Goal: Information Seeking & Learning: Learn about a topic

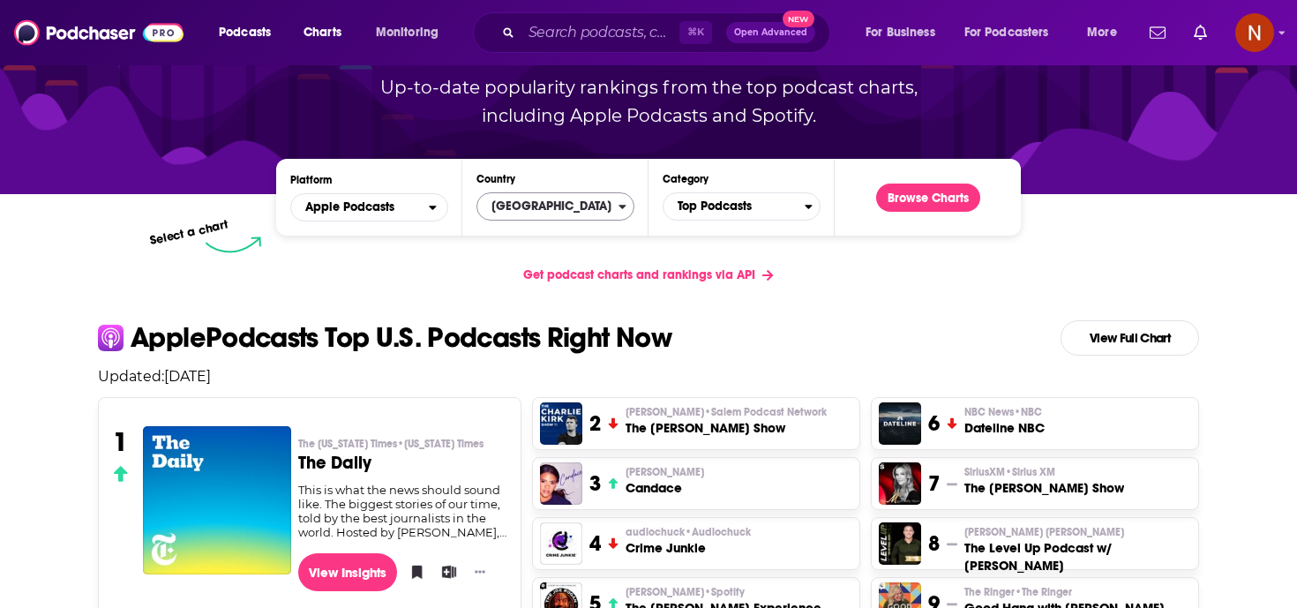
scroll to position [172, 0]
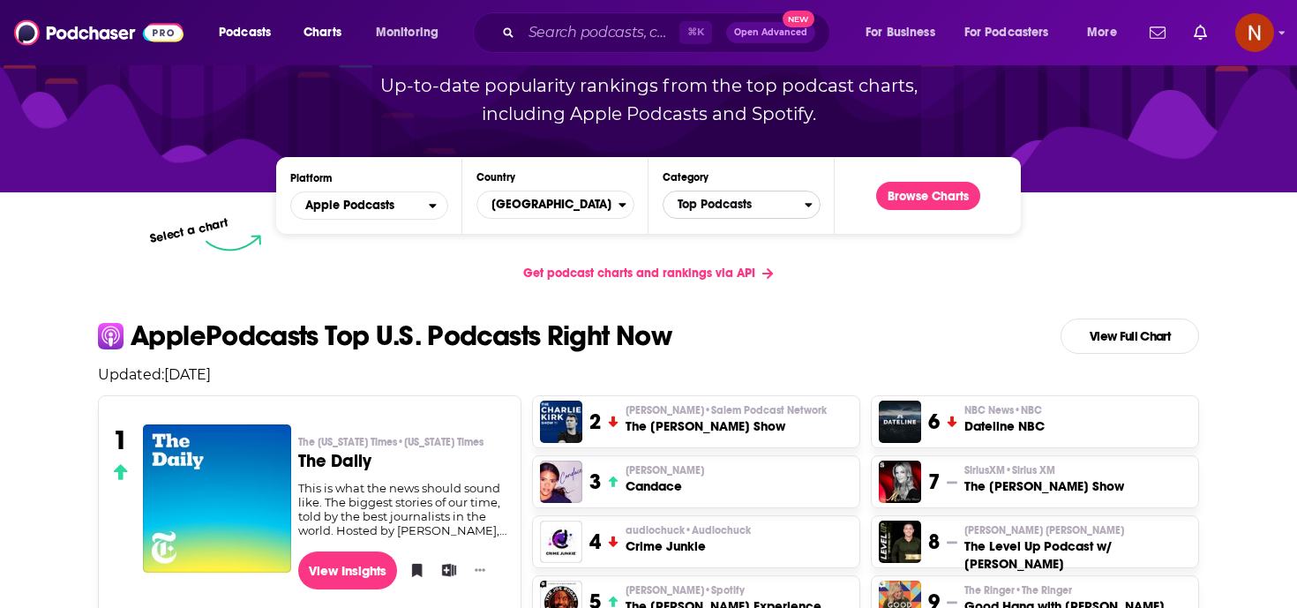
click at [747, 202] on span "Top Podcasts" at bounding box center [733, 205] width 141 height 30
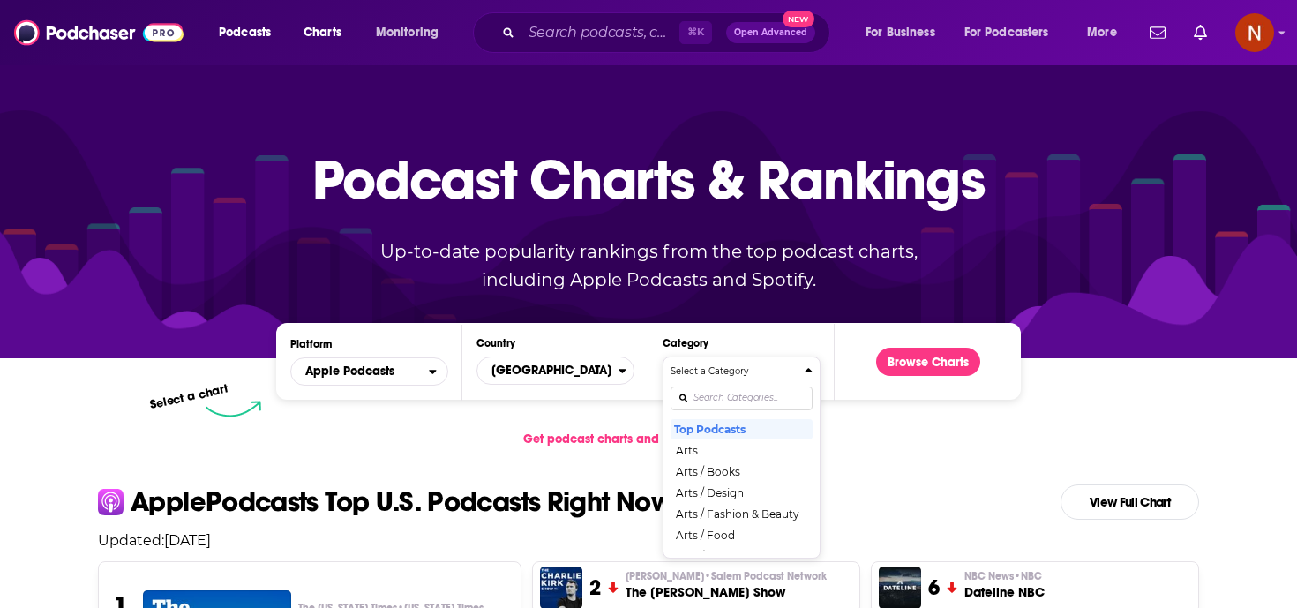
scroll to position [0, 0]
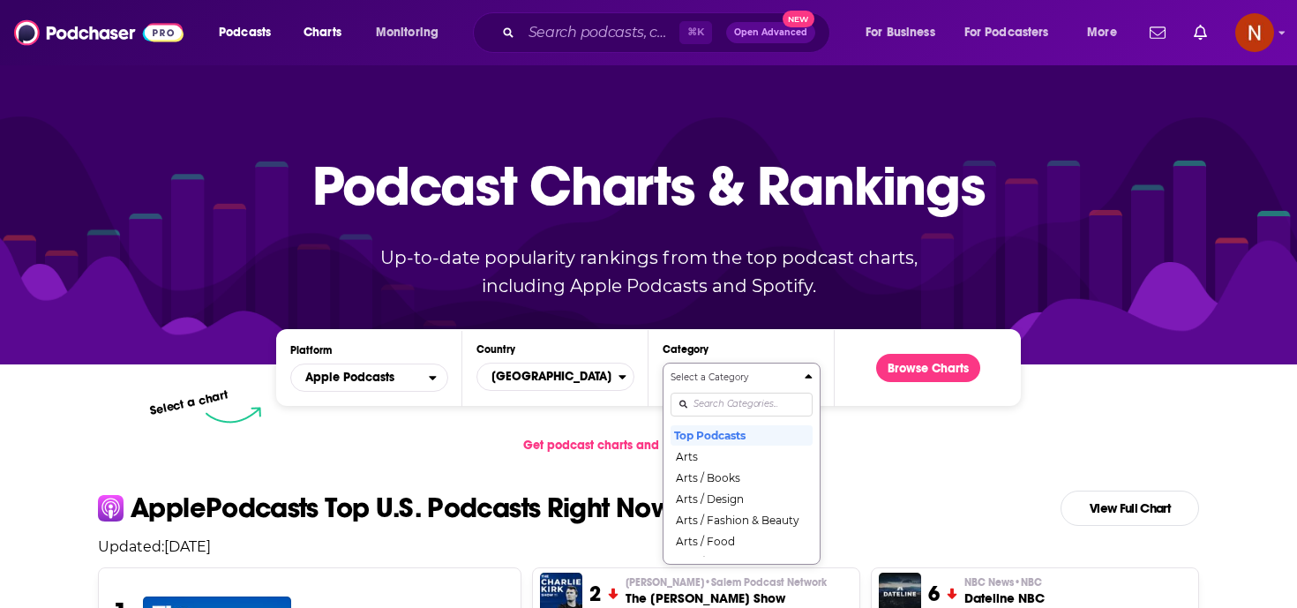
click at [707, 408] on div "Categories" at bounding box center [741, 404] width 142 height 41
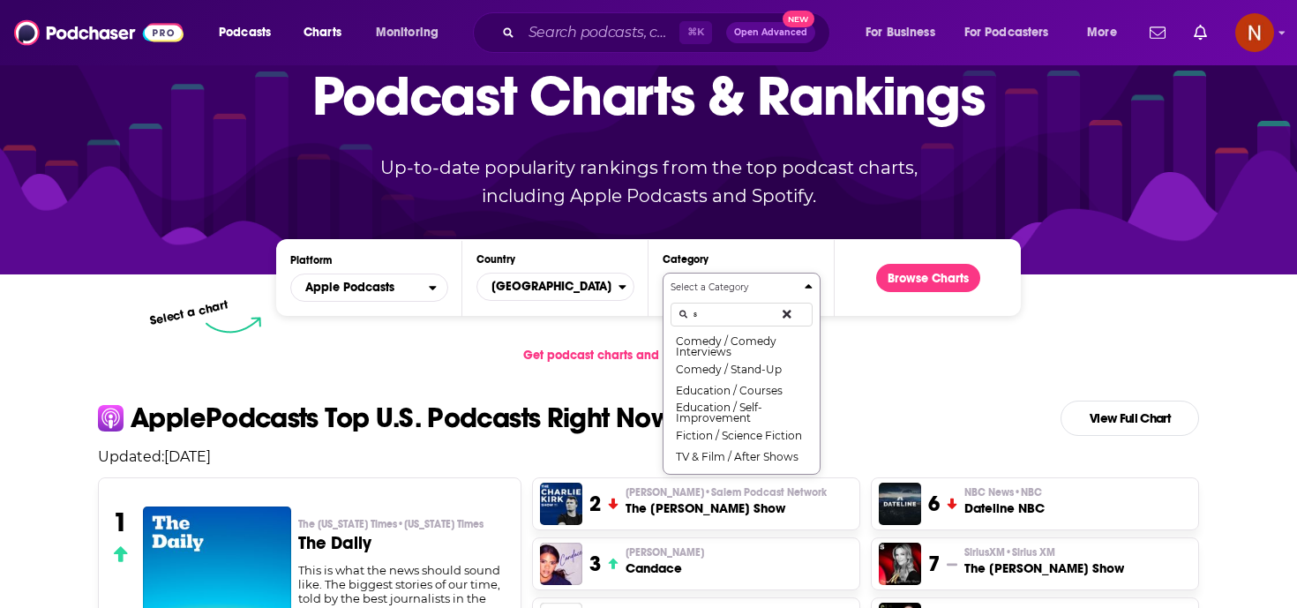
scroll to position [101, 0]
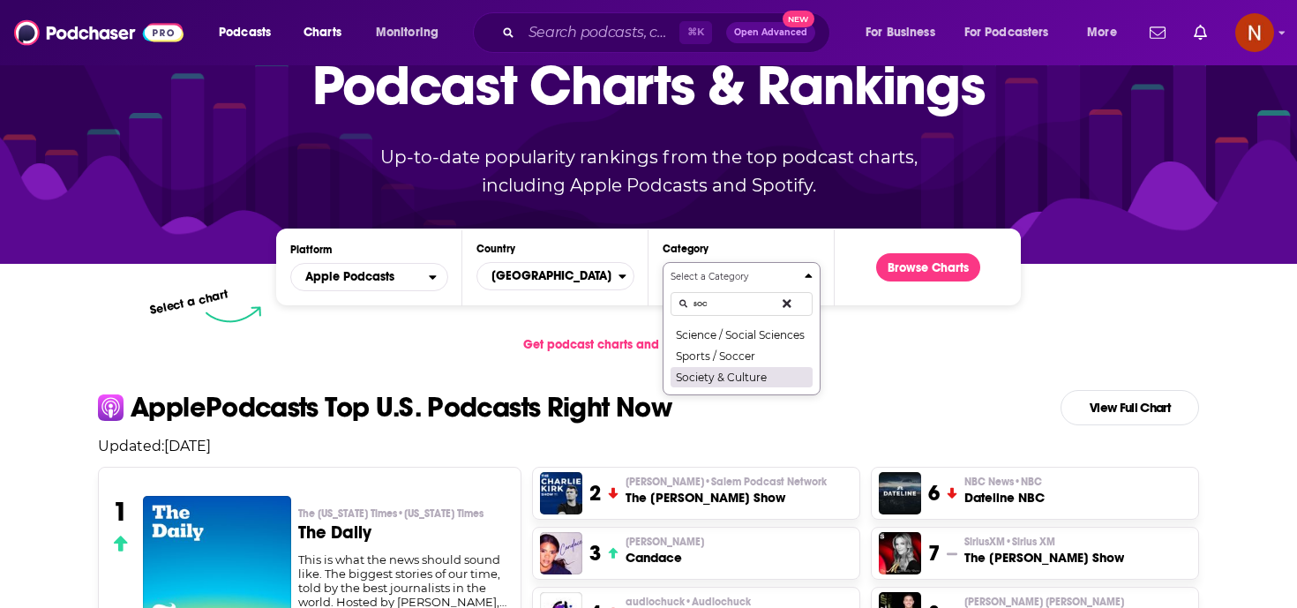
type input "soc"
click at [751, 379] on button "Society & Culture" at bounding box center [741, 376] width 142 height 21
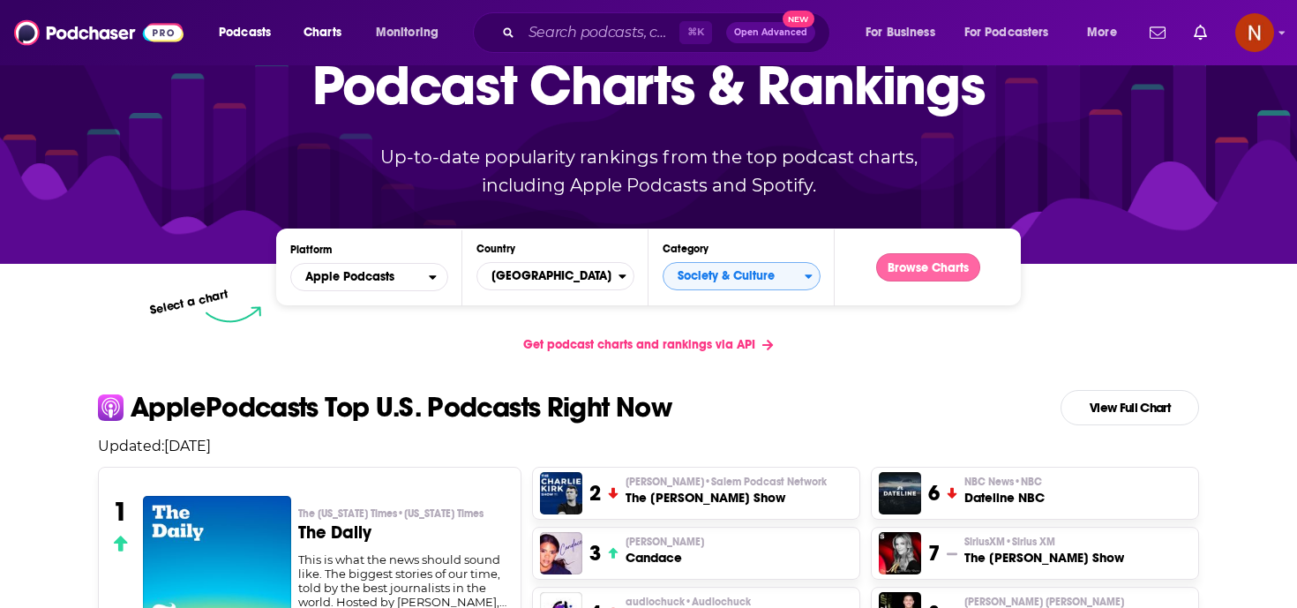
click at [963, 260] on button "Browse Charts" at bounding box center [928, 267] width 104 height 28
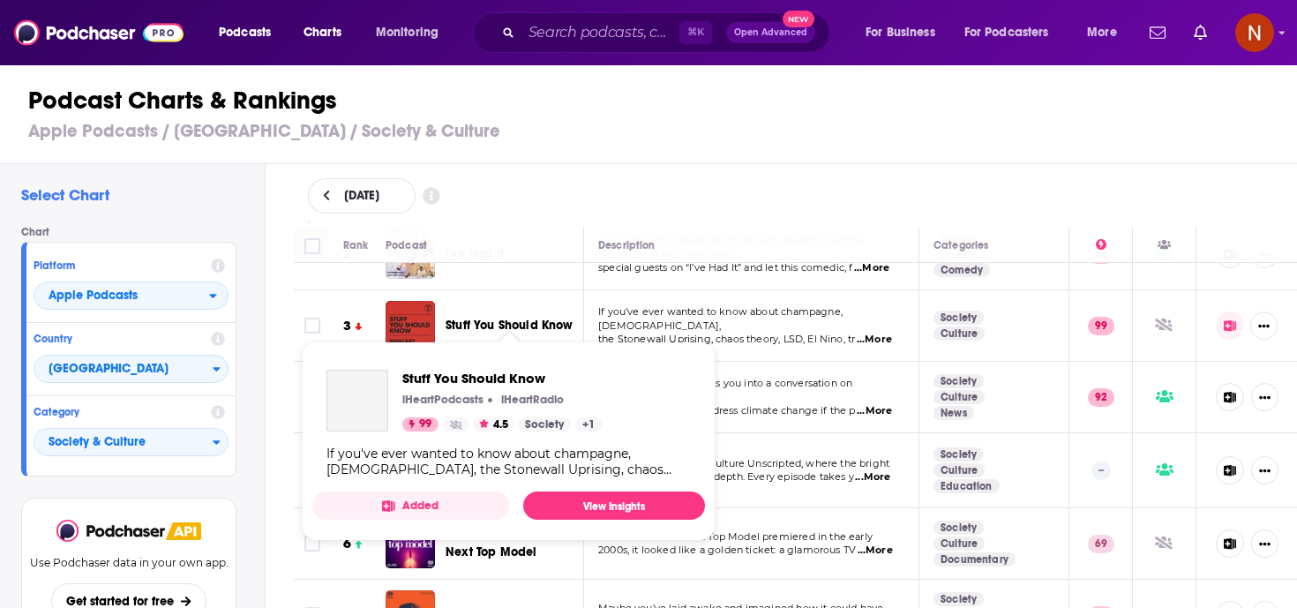
scroll to position [127, 0]
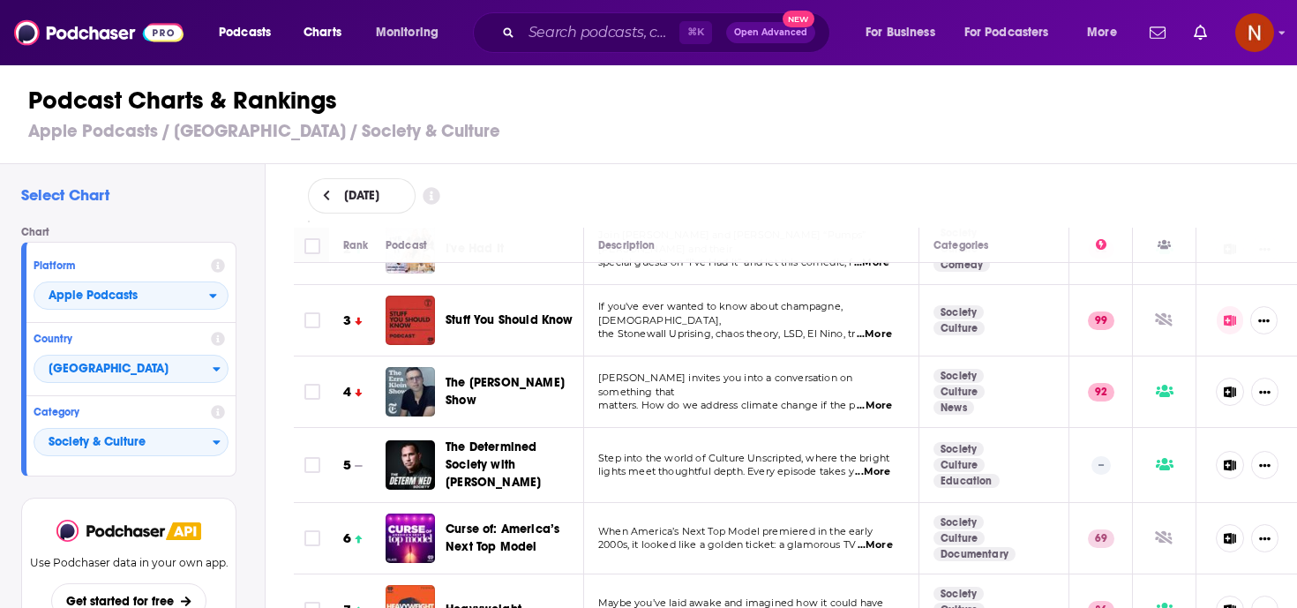
click at [879, 327] on span "...More" at bounding box center [873, 334] width 35 height 14
click at [784, 399] on span "matters. How do we address climate change if the p" at bounding box center [727, 405] width 258 height 12
click at [885, 399] on span "...More" at bounding box center [873, 406] width 35 height 14
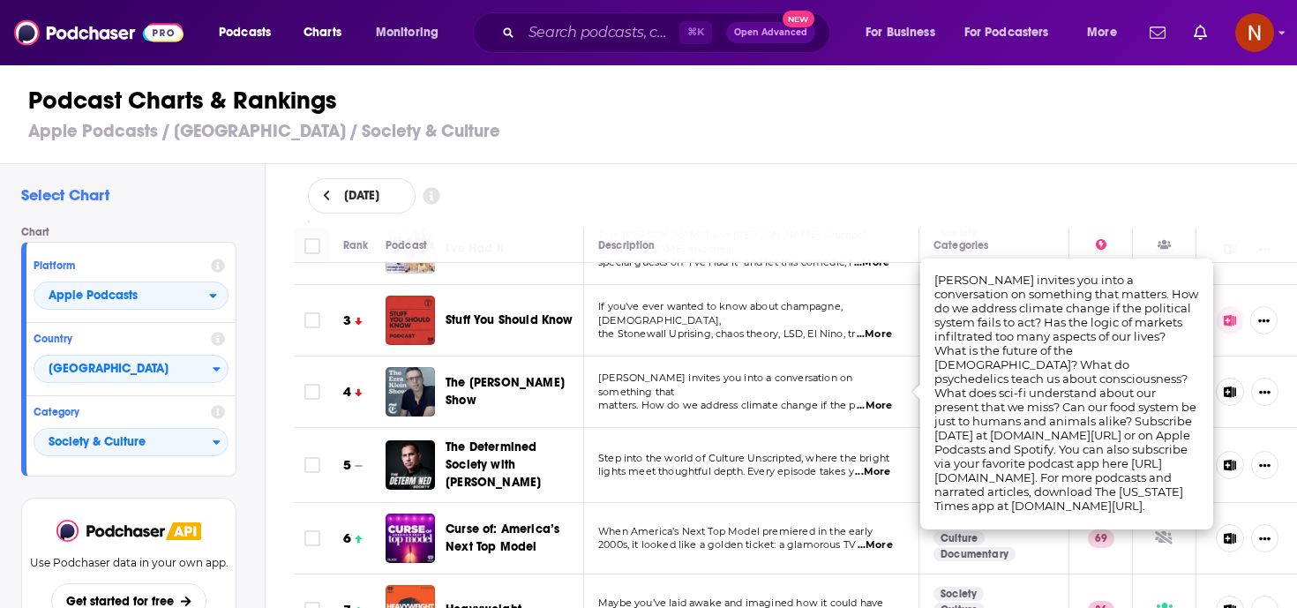
click at [774, 399] on span "matters. How do we address climate change if the p" at bounding box center [727, 405] width 258 height 12
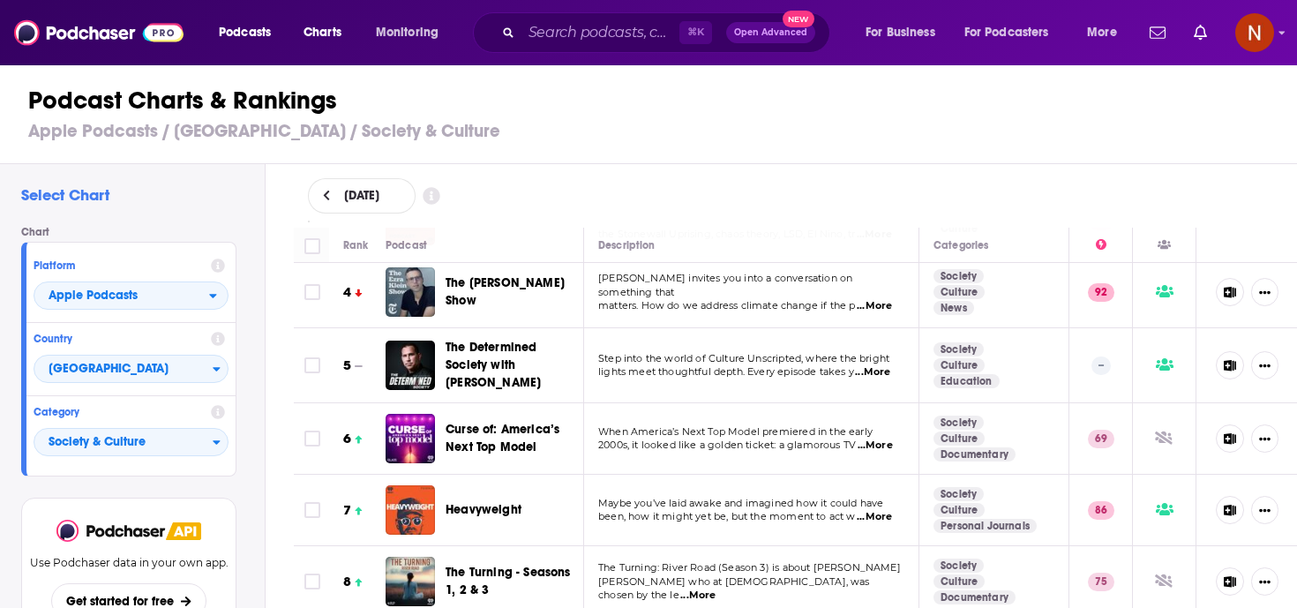
scroll to position [233, 0]
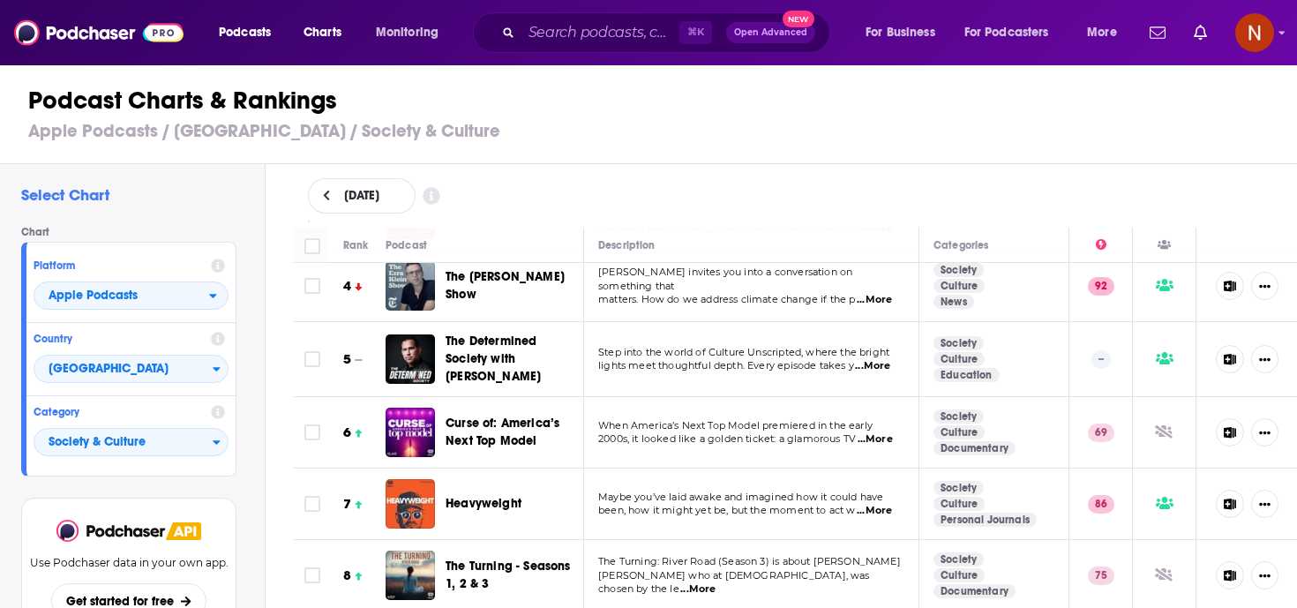
click at [879, 363] on span "...More" at bounding box center [872, 366] width 35 height 14
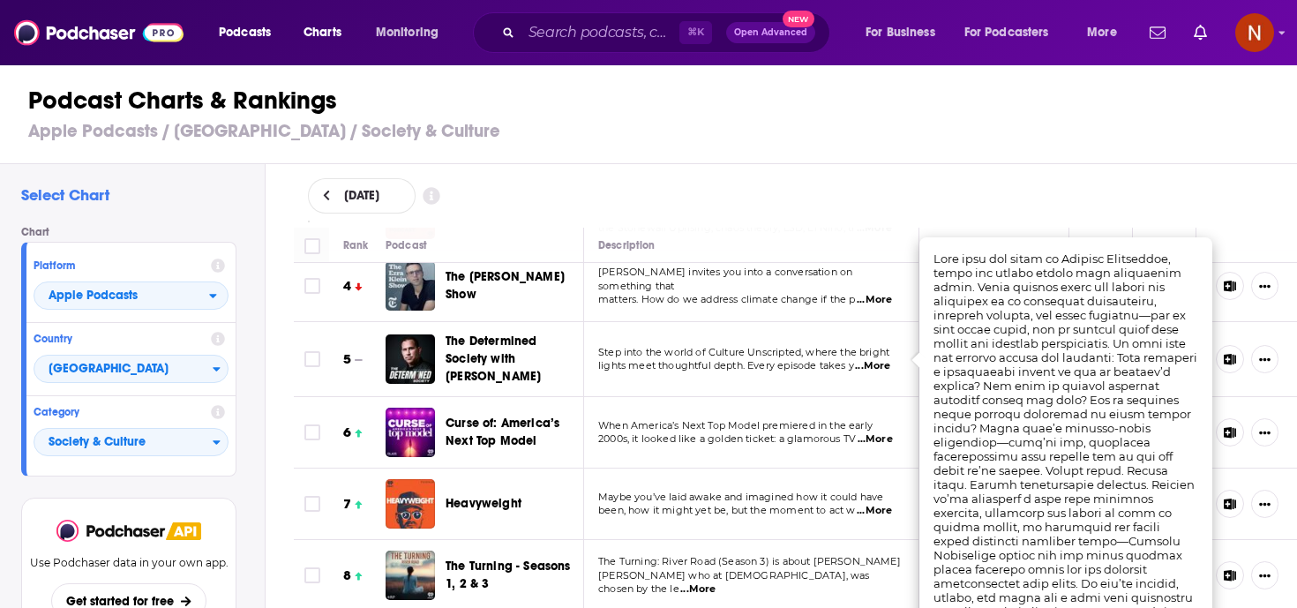
click at [747, 337] on td "Step into the world of Culture Unscripted, where the bright lights meet thought…" at bounding box center [751, 359] width 335 height 75
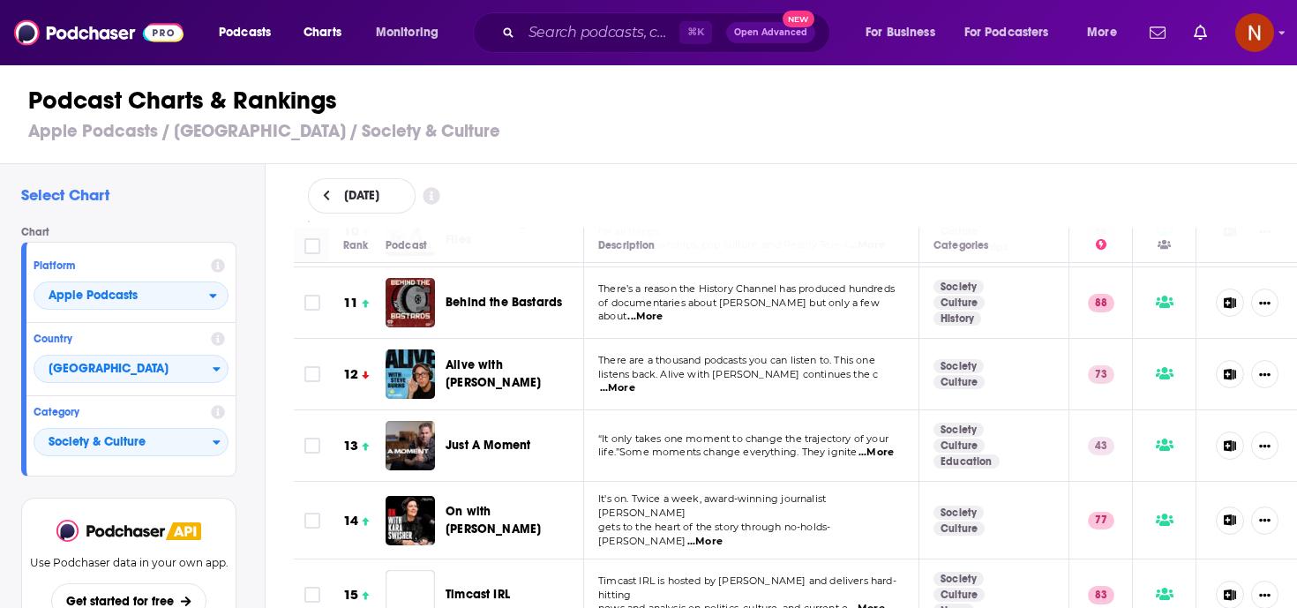
scroll to position [718, 0]
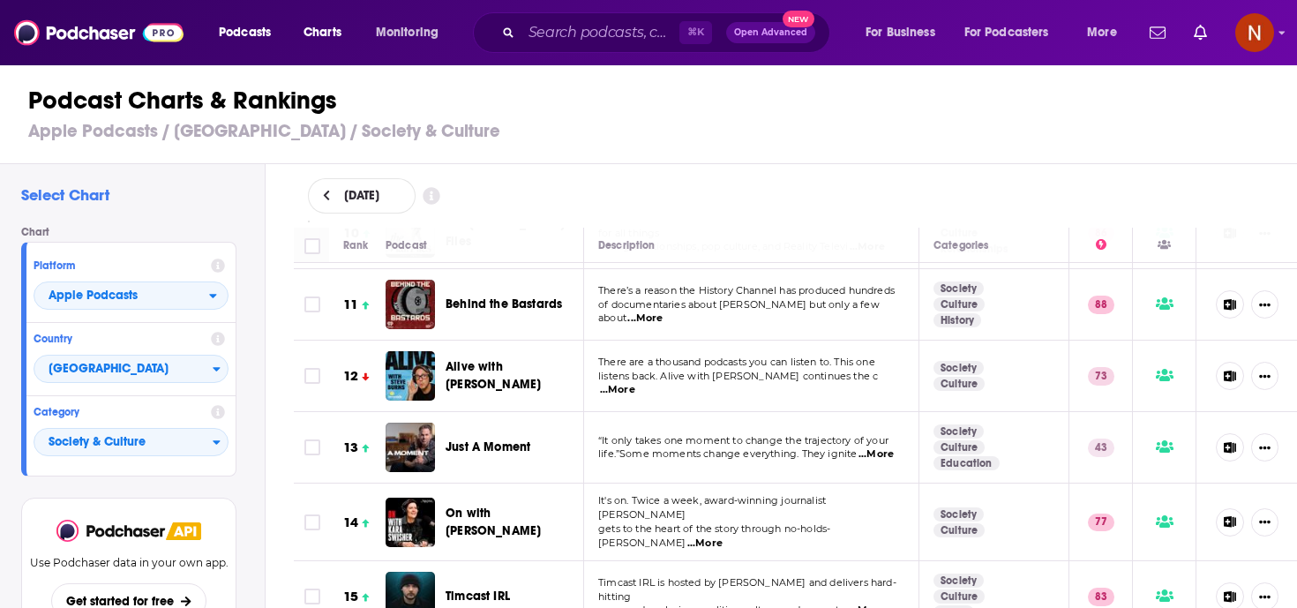
click at [662, 311] on span "...More" at bounding box center [644, 318] width 35 height 14
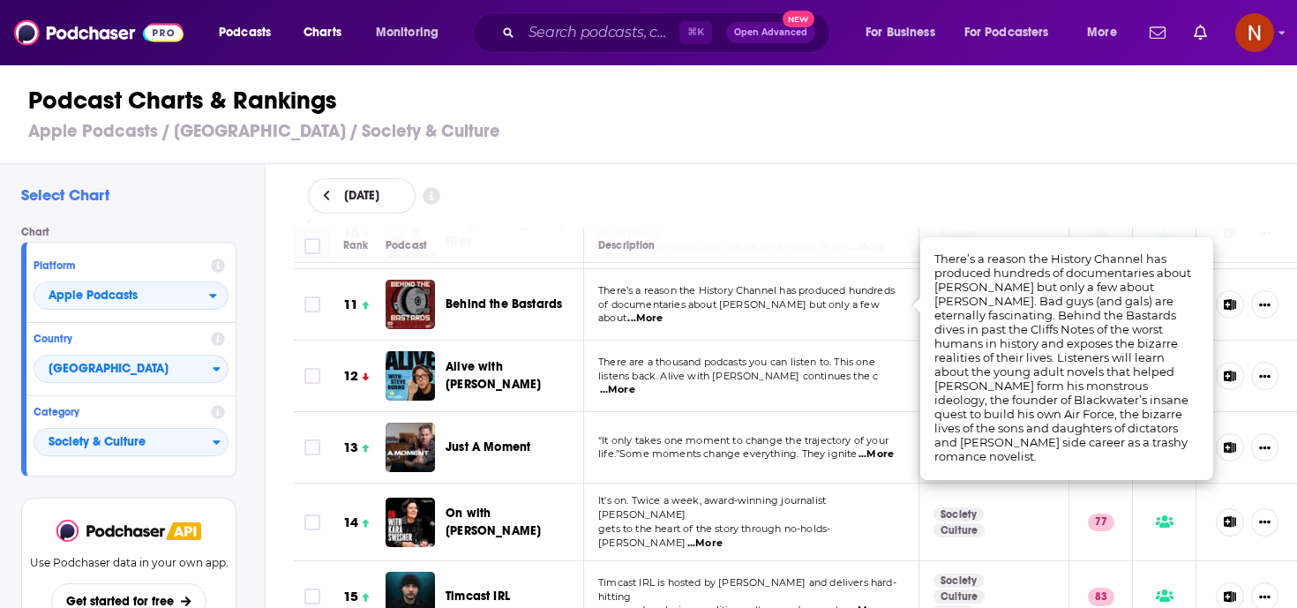
click at [818, 285] on span "There’s a reason the History Channel has produced hundreds" at bounding box center [746, 290] width 296 height 12
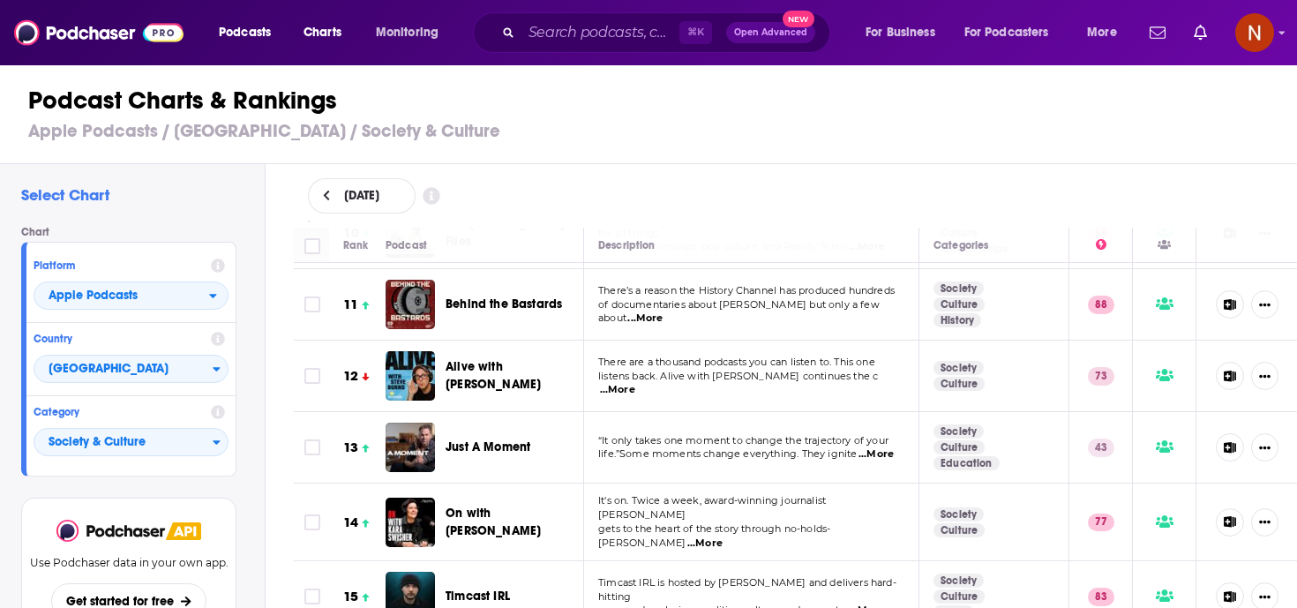
click at [635, 383] on span "...More" at bounding box center [617, 390] width 35 height 14
click at [791, 340] on td "There are a thousand podcasts you can listen to. This one listens back. Alive w…" at bounding box center [751, 375] width 335 height 71
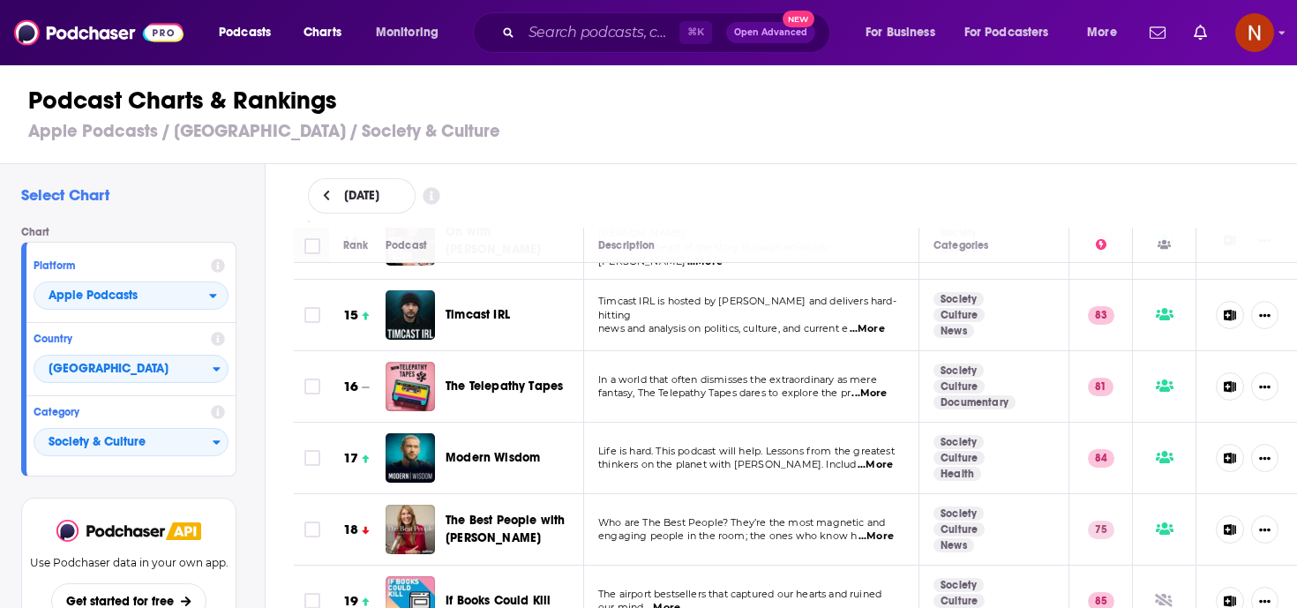
scroll to position [1002, 0]
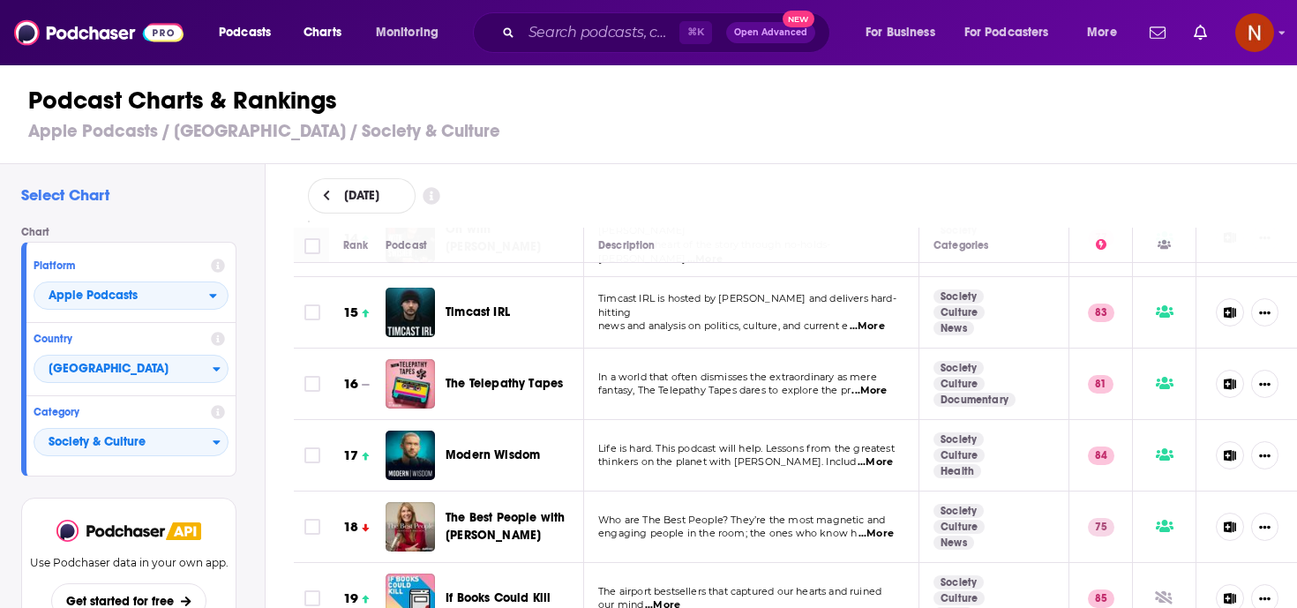
click at [883, 386] on td "In a world that often dismisses the extraordinary as mere fantasy, The Telepath…" at bounding box center [751, 383] width 335 height 71
click at [886, 384] on span "...More" at bounding box center [868, 391] width 35 height 14
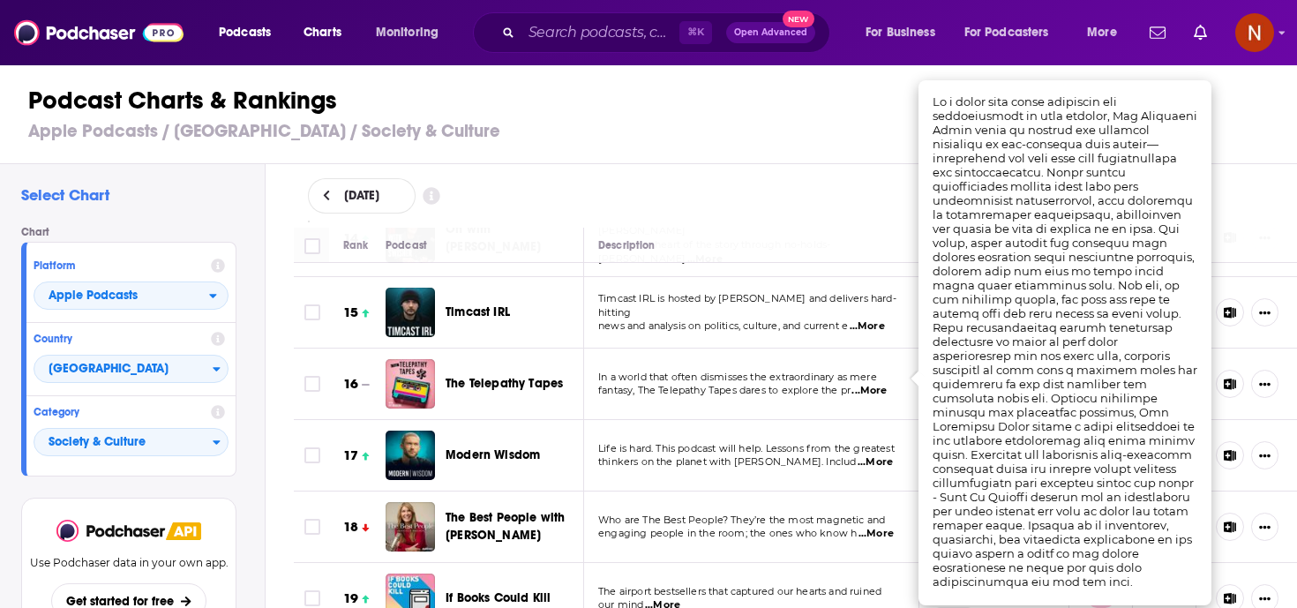
click at [758, 264] on td "It's on. Twice a week, award-winning journalist Kara Swisher gets to the heart …" at bounding box center [751, 238] width 335 height 78
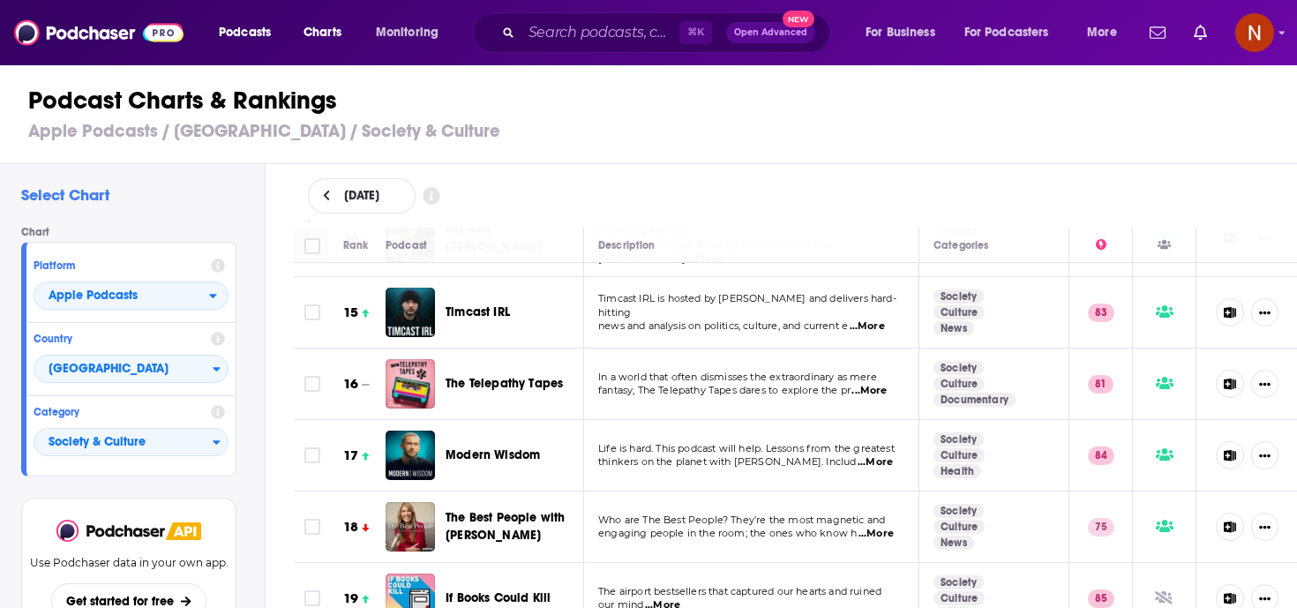
click at [874, 455] on span "...More" at bounding box center [874, 462] width 35 height 14
click at [799, 232] on th "Description" at bounding box center [751, 245] width 335 height 35
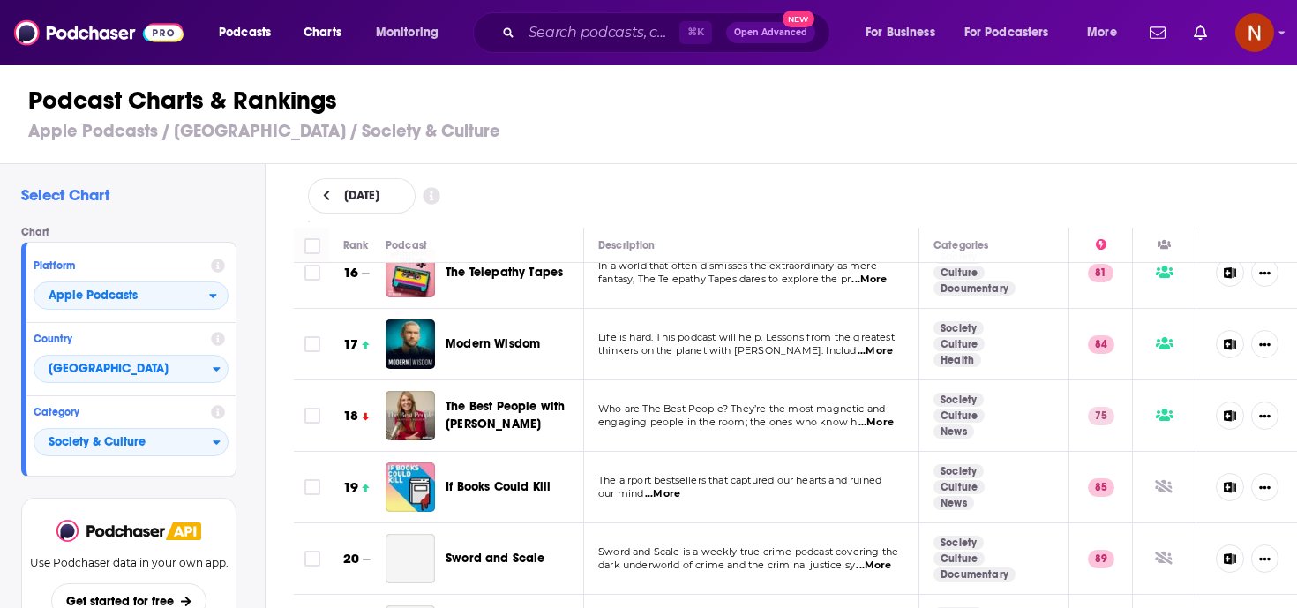
scroll to position [1118, 0]
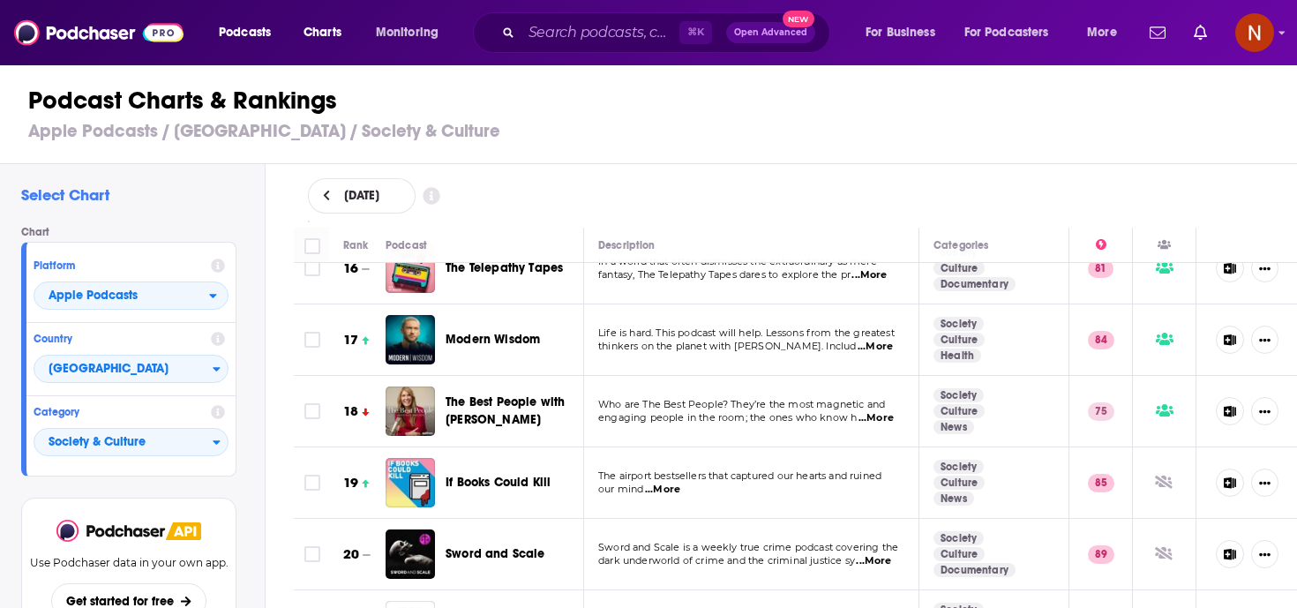
click at [881, 411] on span "...More" at bounding box center [875, 418] width 35 height 14
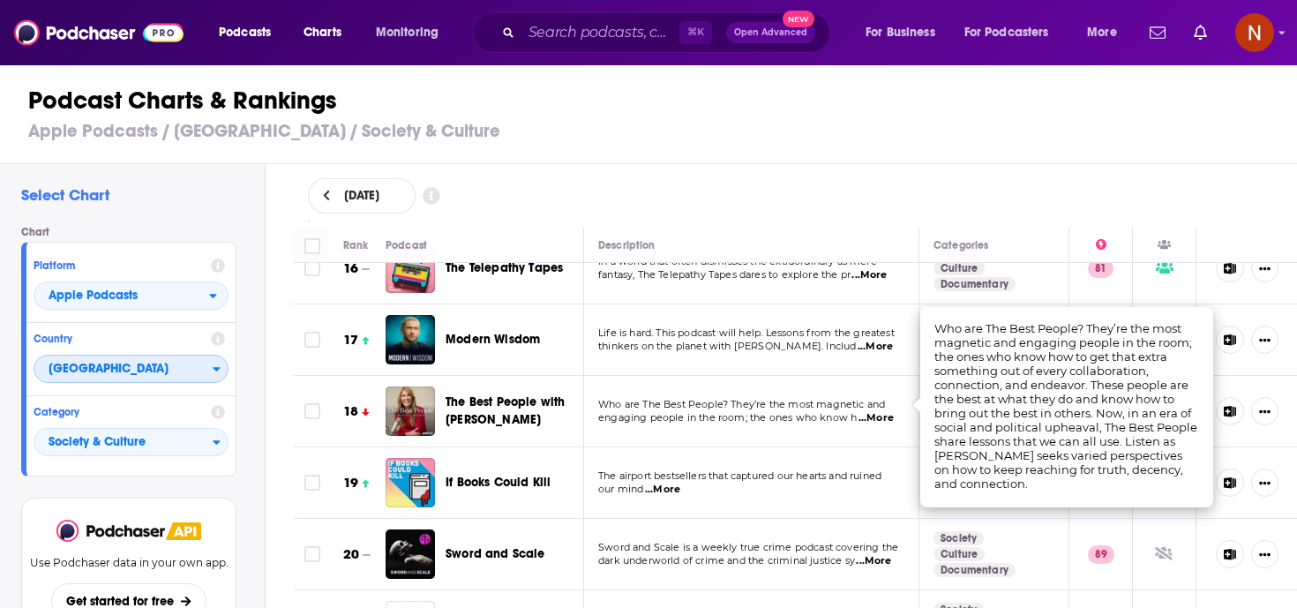
click at [143, 366] on span "[GEOGRAPHIC_DATA]" at bounding box center [123, 370] width 178 height 30
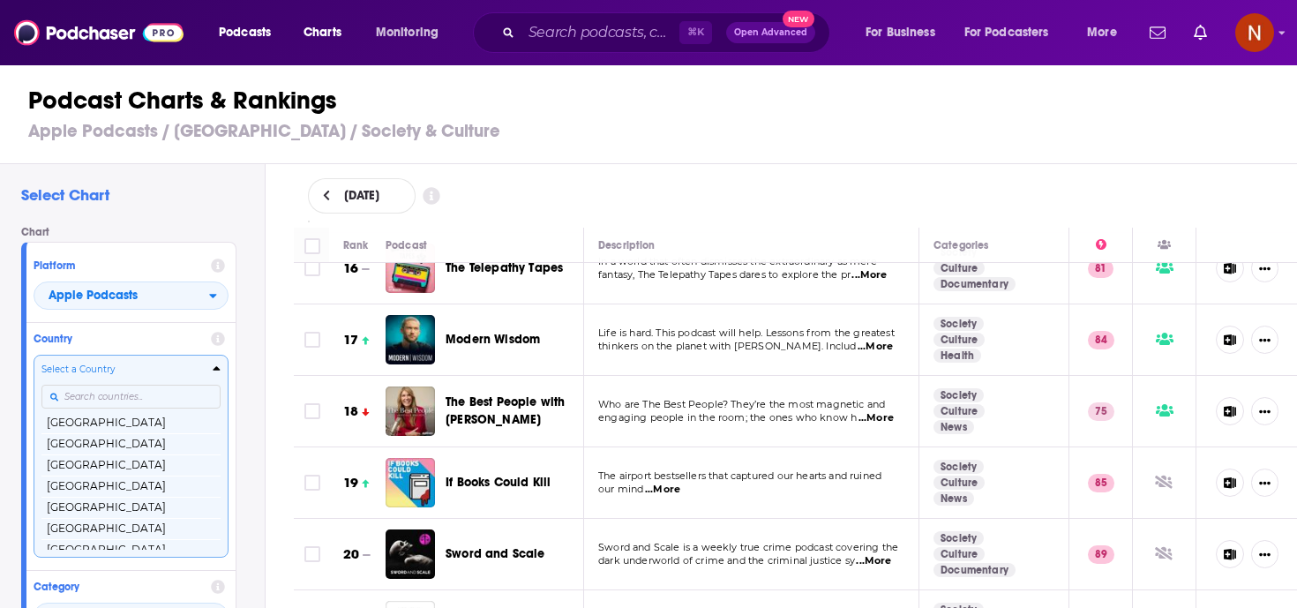
click at [160, 340] on h4 "Country" at bounding box center [119, 339] width 170 height 12
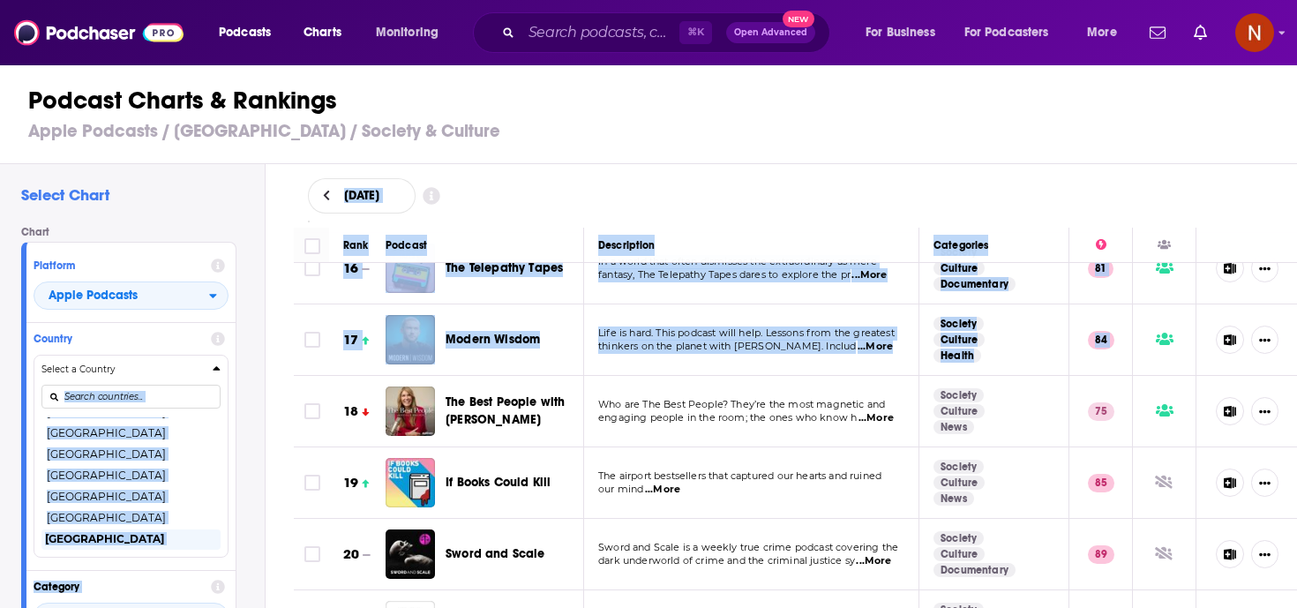
drag, startPoint x: 301, startPoint y: 387, endPoint x: 269, endPoint y: 382, distance: 32.2
click at [269, 382] on div "Select Chart Chart Platform Apple Podcasts Country Select a Country Afghanistan…" at bounding box center [656, 436] width 1312 height 545
click at [269, 381] on div "Select Chart Chart Platform Apple Podcasts Country Select a Country Afghanistan…" at bounding box center [656, 436] width 1312 height 545
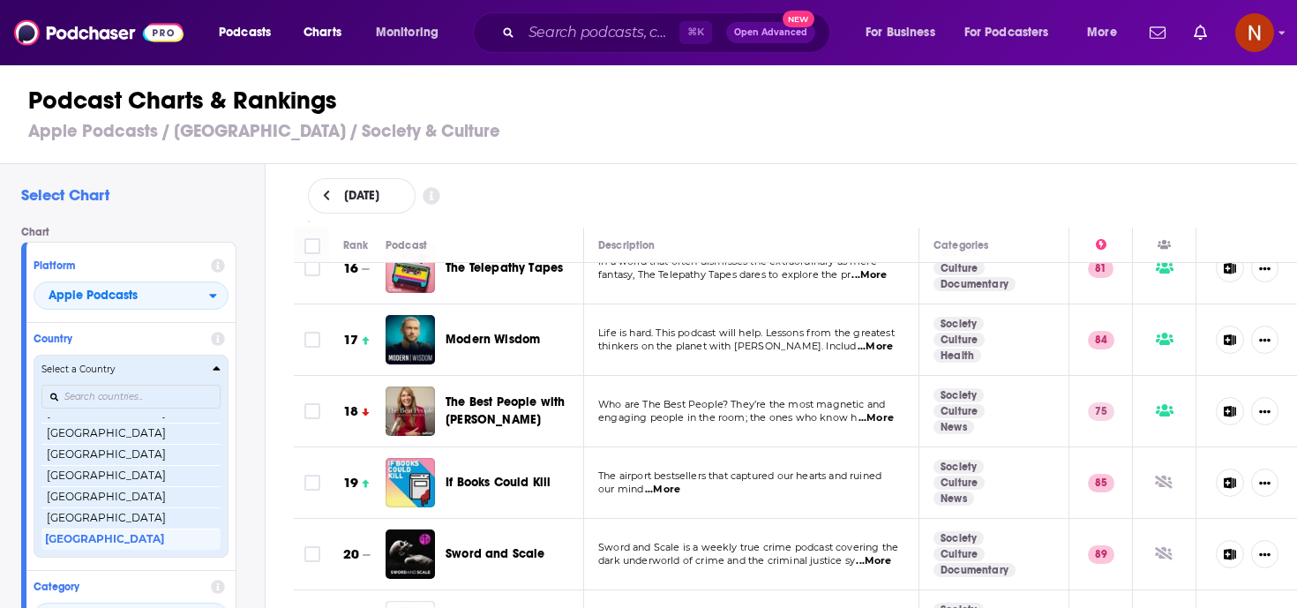
click at [219, 359] on button "Select a Country Afghanistan Albania Algeria Angola Anguilla Antigua and Barbud…" at bounding box center [131, 456] width 195 height 202
click at [219, 372] on icon "Countries" at bounding box center [217, 369] width 8 height 12
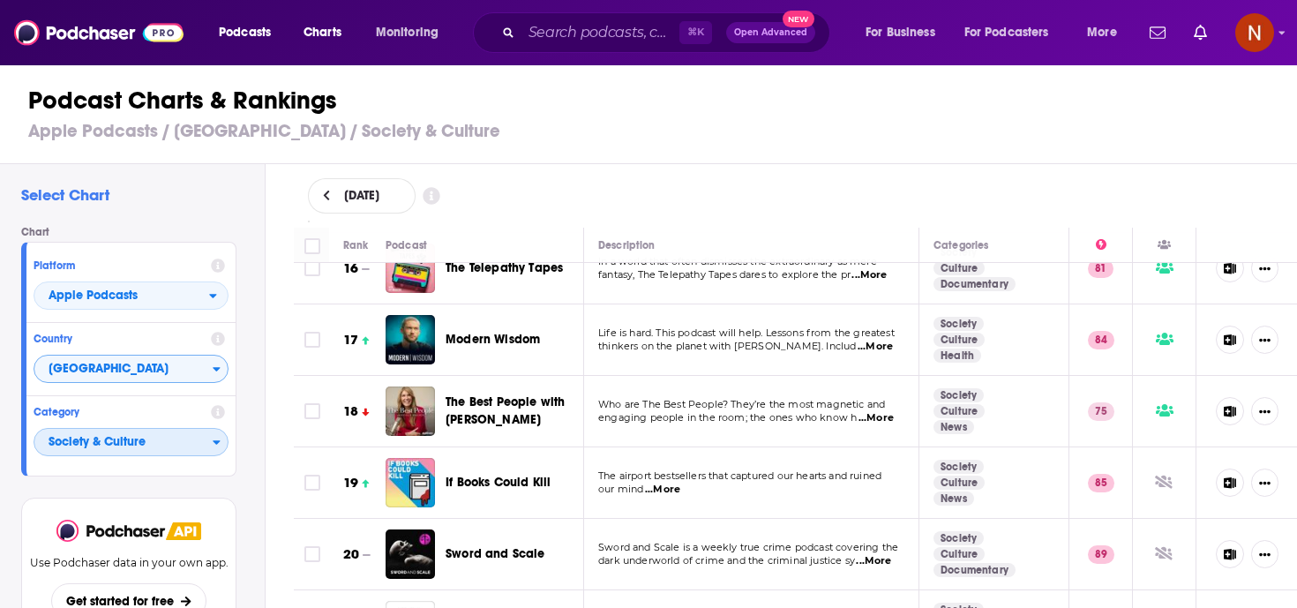
click at [158, 455] on span "Society & Culture" at bounding box center [123, 443] width 178 height 30
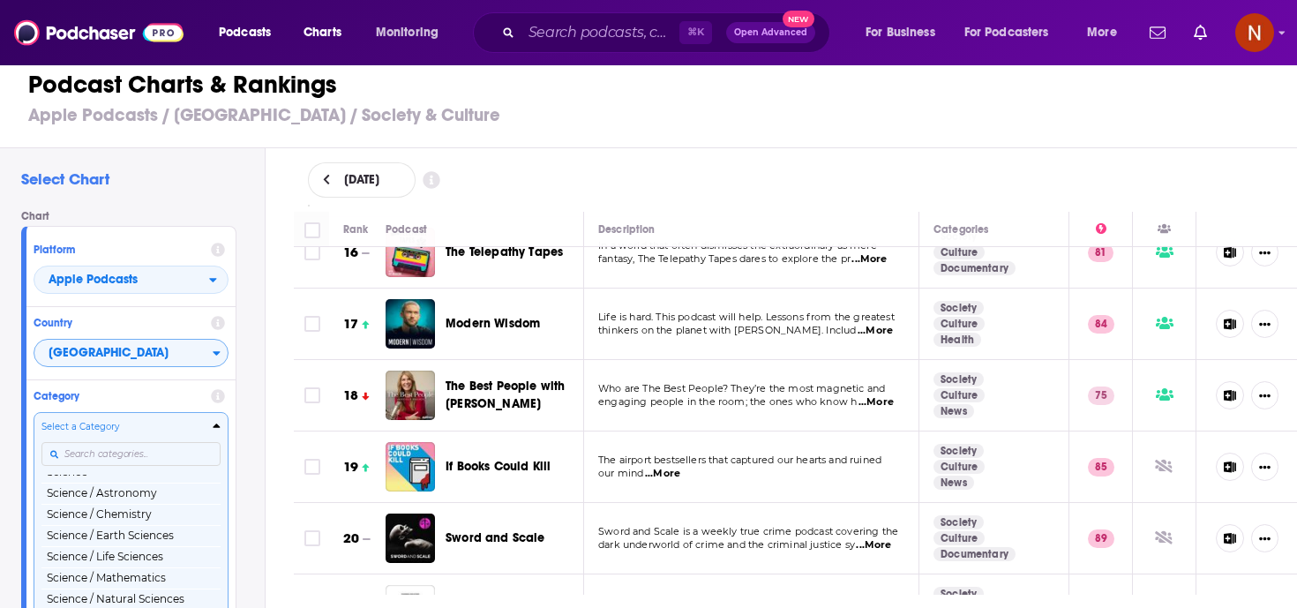
click at [148, 452] on input "Categories" at bounding box center [130, 454] width 179 height 24
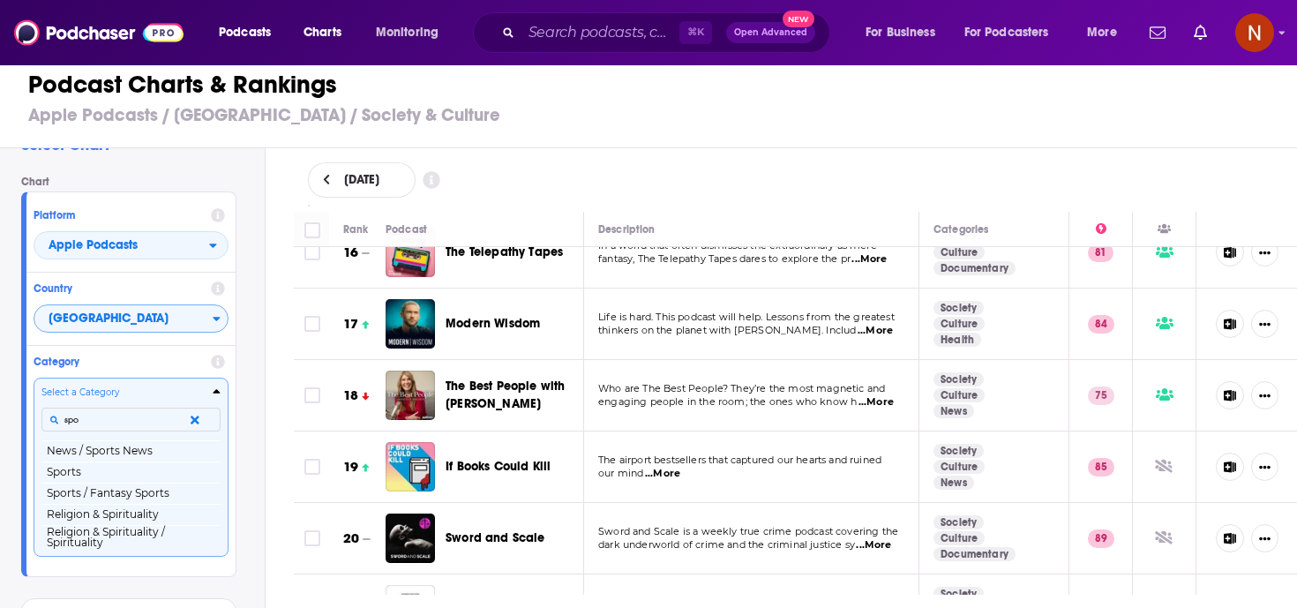
scroll to position [0, 0]
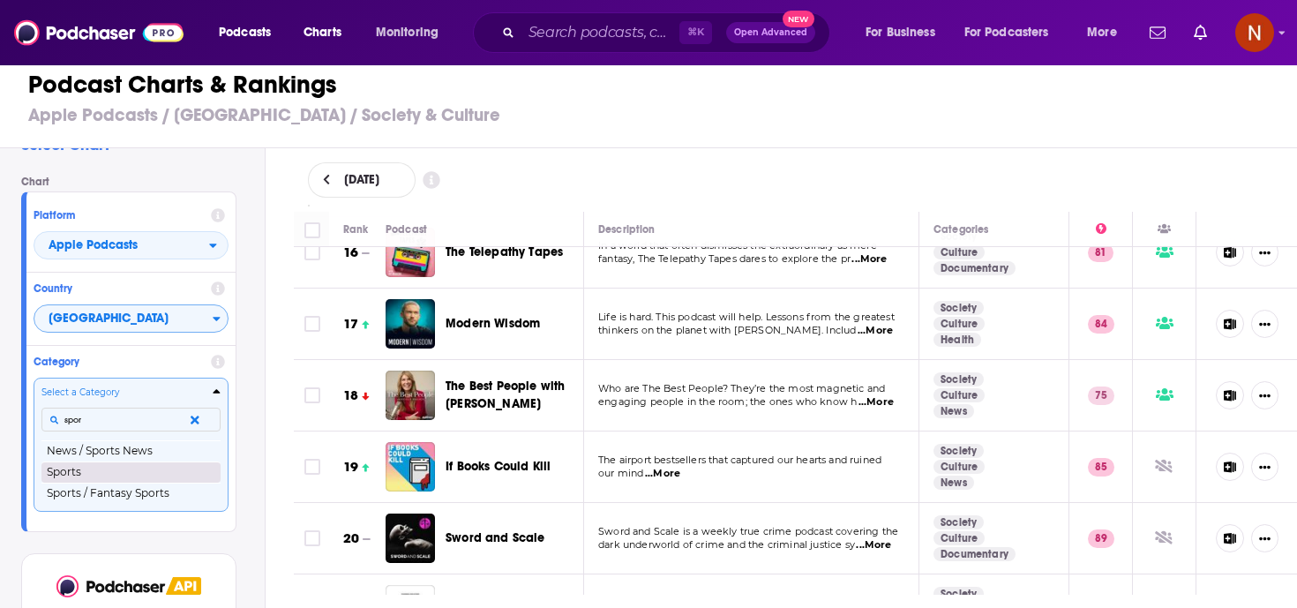
type input "spor"
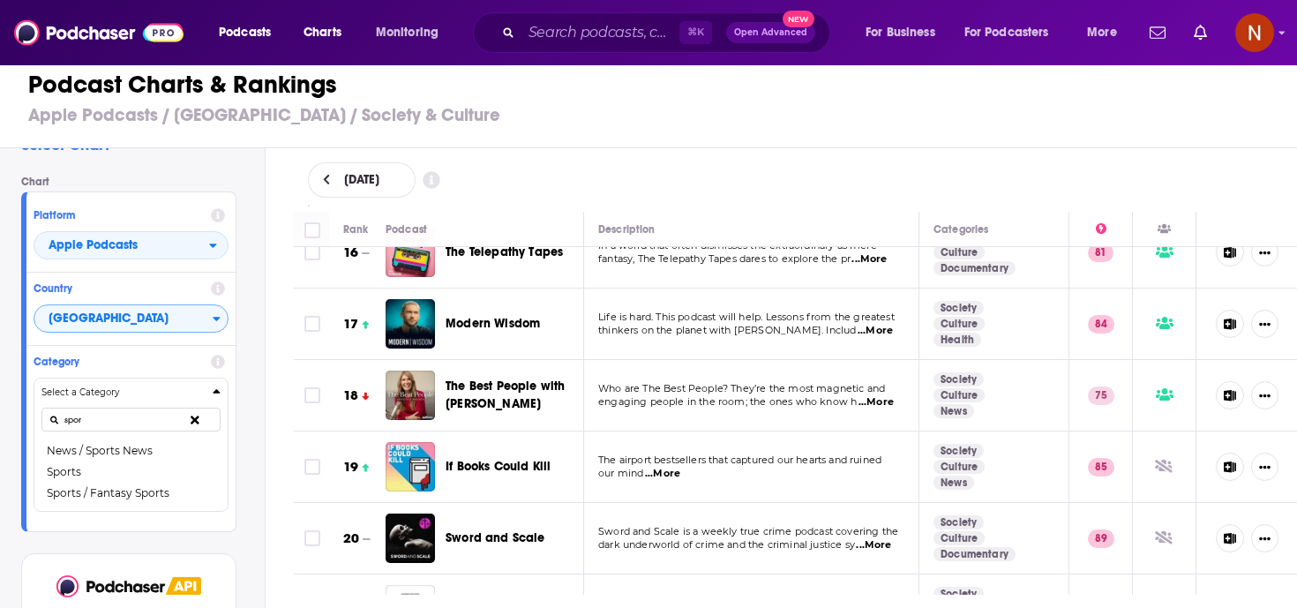
drag, startPoint x: 147, startPoint y: 477, endPoint x: 154, endPoint y: 485, distance: 10.6
click at [147, 477] on button "Sports" at bounding box center [130, 471] width 179 height 21
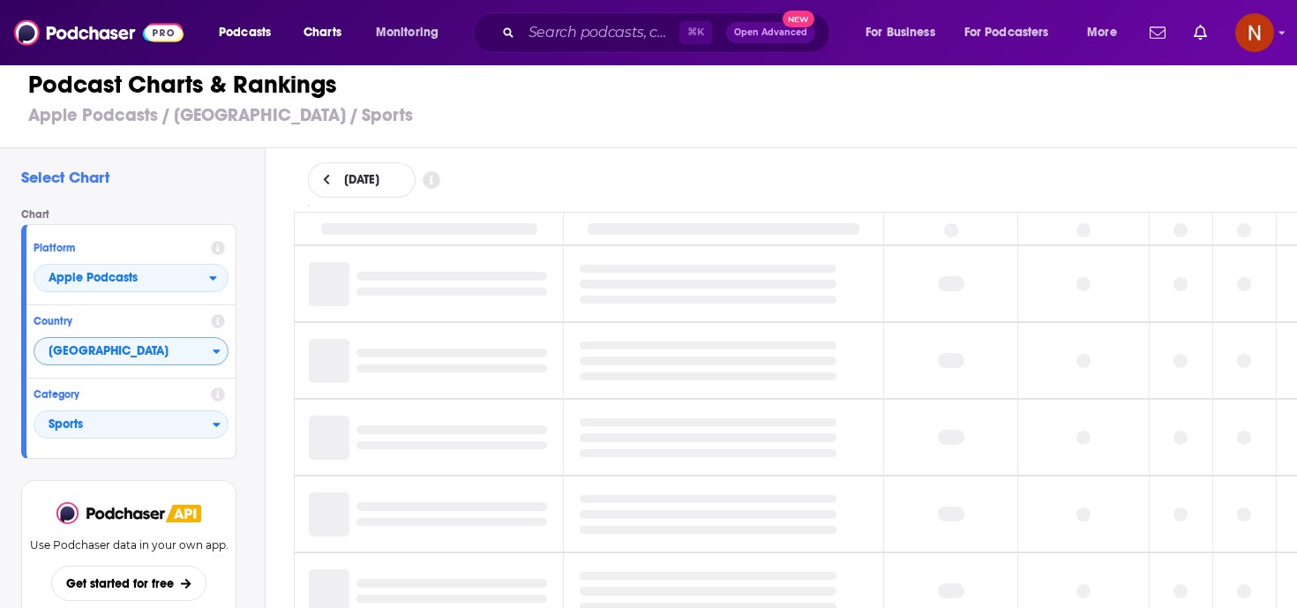
scroll to position [4, 0]
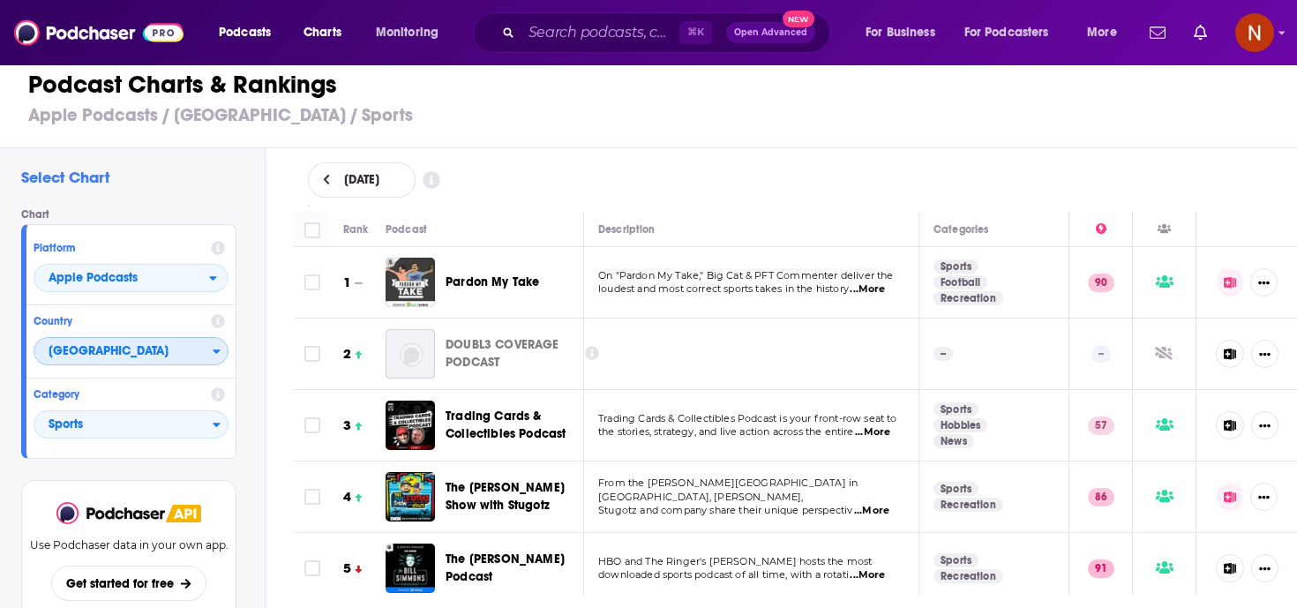
click at [132, 355] on span "[GEOGRAPHIC_DATA]" at bounding box center [123, 352] width 178 height 30
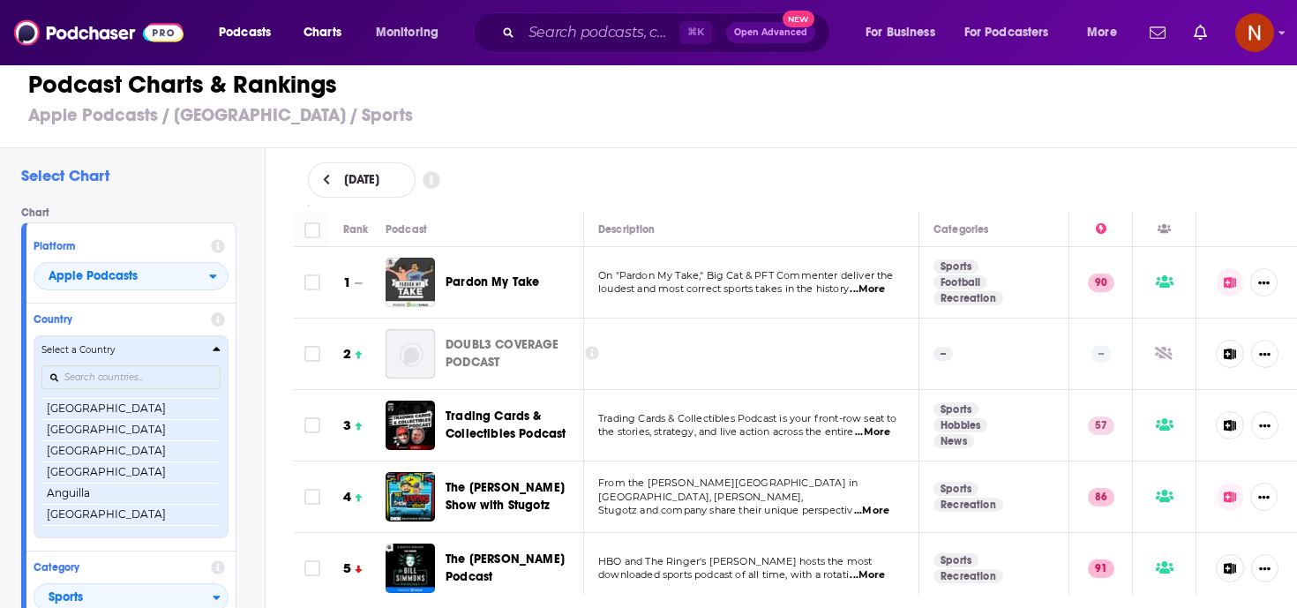
scroll to position [0, 0]
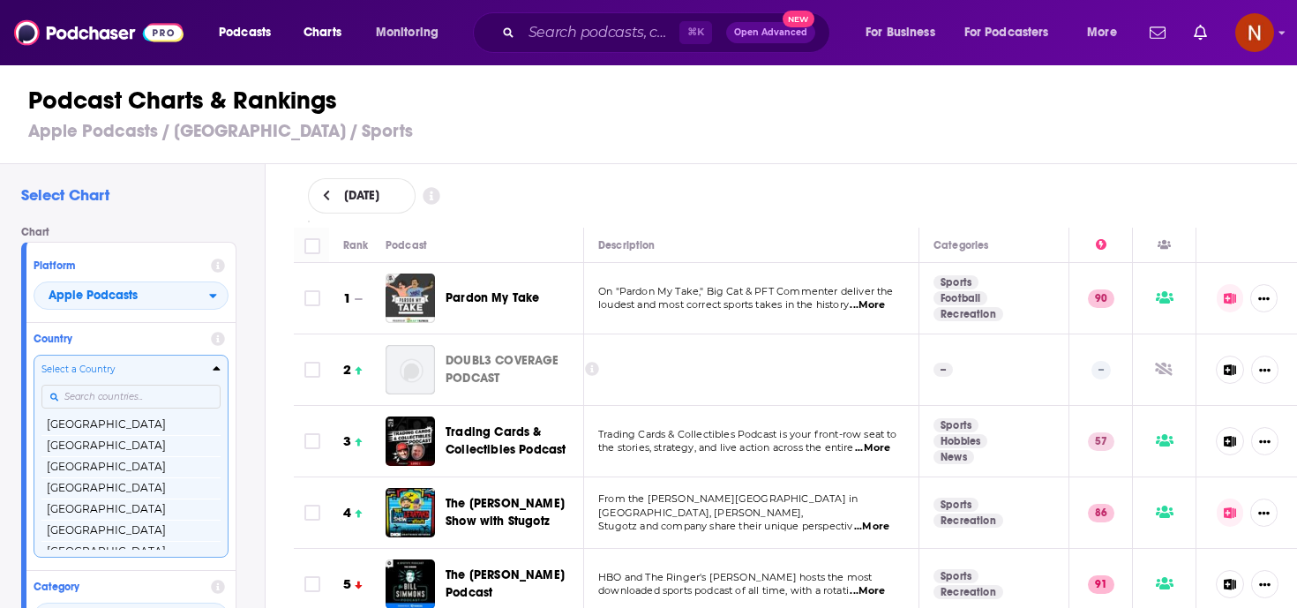
click at [128, 400] on input "Countries" at bounding box center [130, 397] width 179 height 24
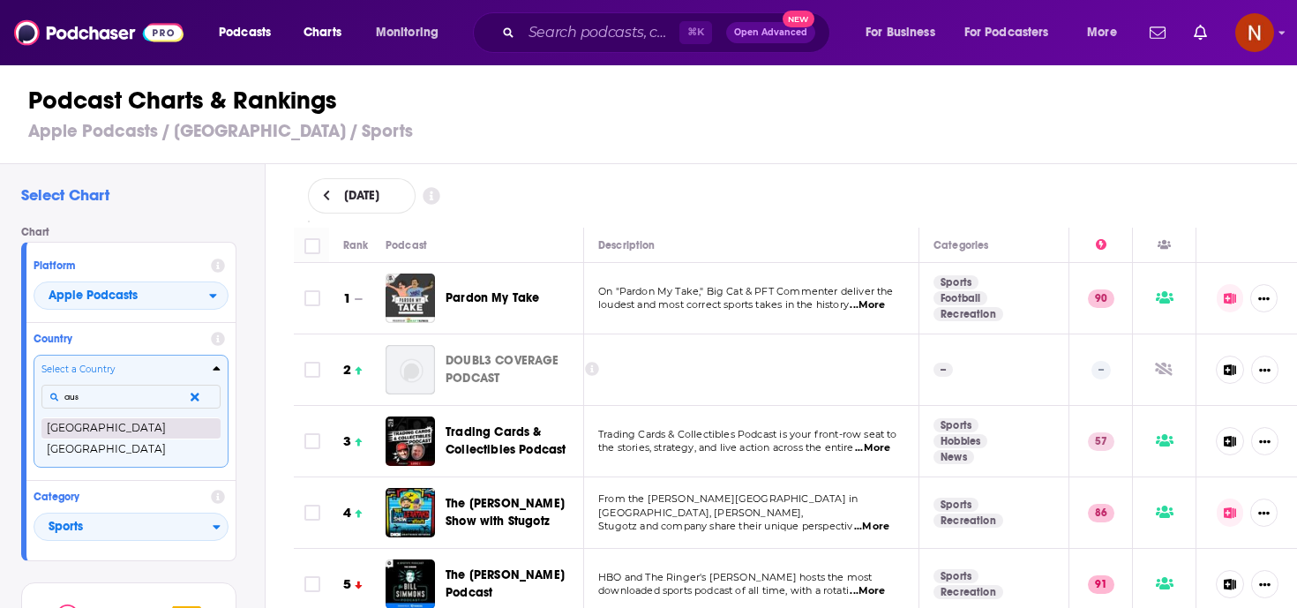
type input "aus"
click at [138, 424] on button "[GEOGRAPHIC_DATA]" at bounding box center [130, 427] width 179 height 21
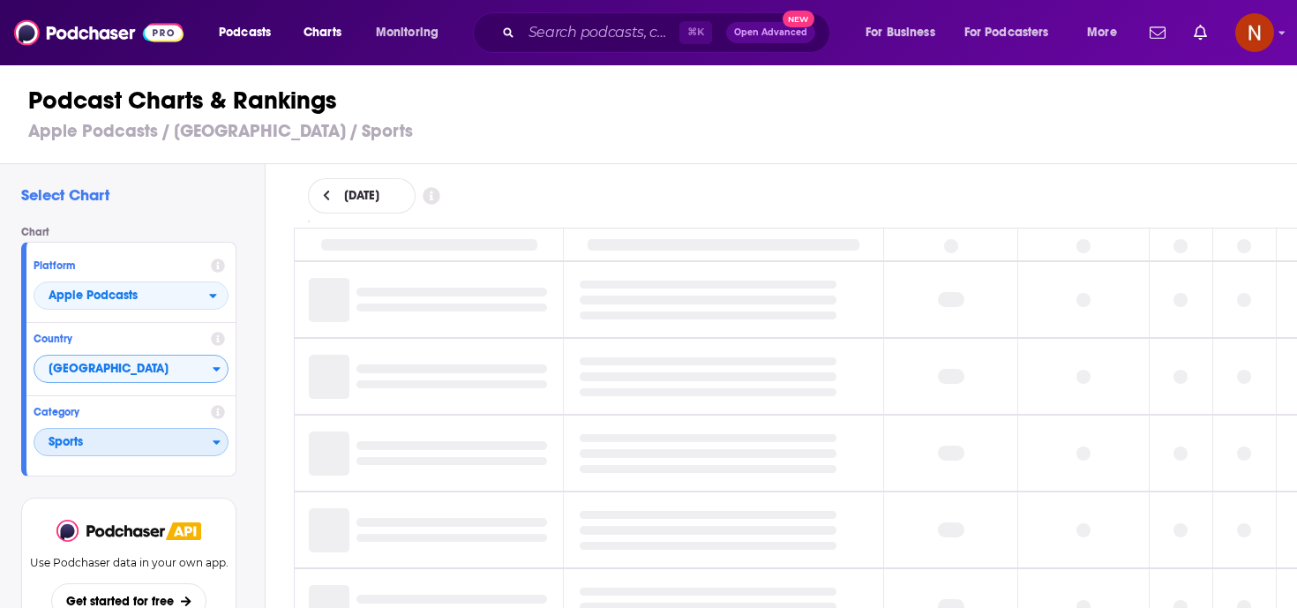
click at [121, 445] on span "Sports" at bounding box center [123, 443] width 178 height 30
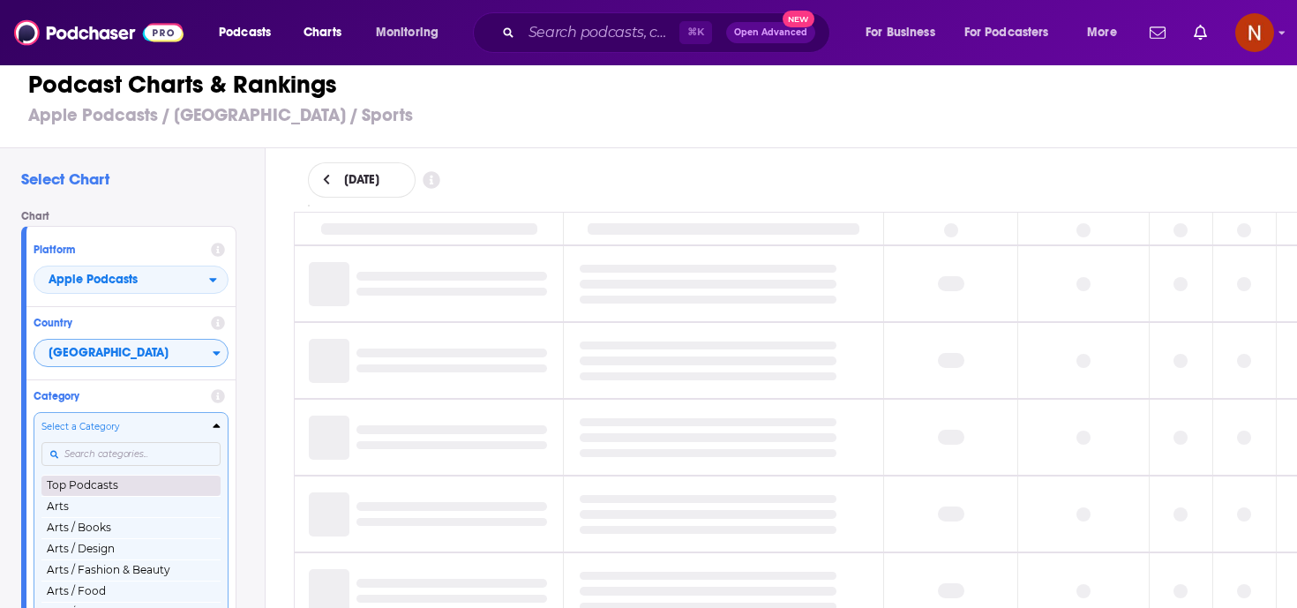
click at [118, 488] on button "Top Podcasts" at bounding box center [130, 485] width 179 height 21
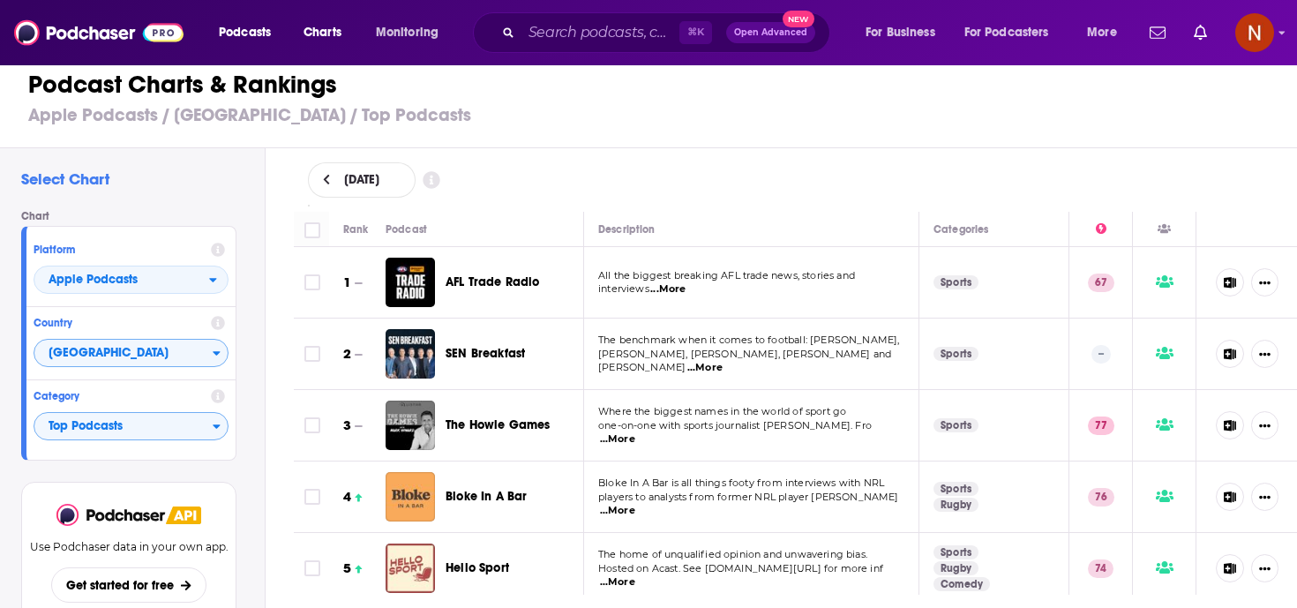
click at [671, 285] on span "...More" at bounding box center [667, 289] width 35 height 14
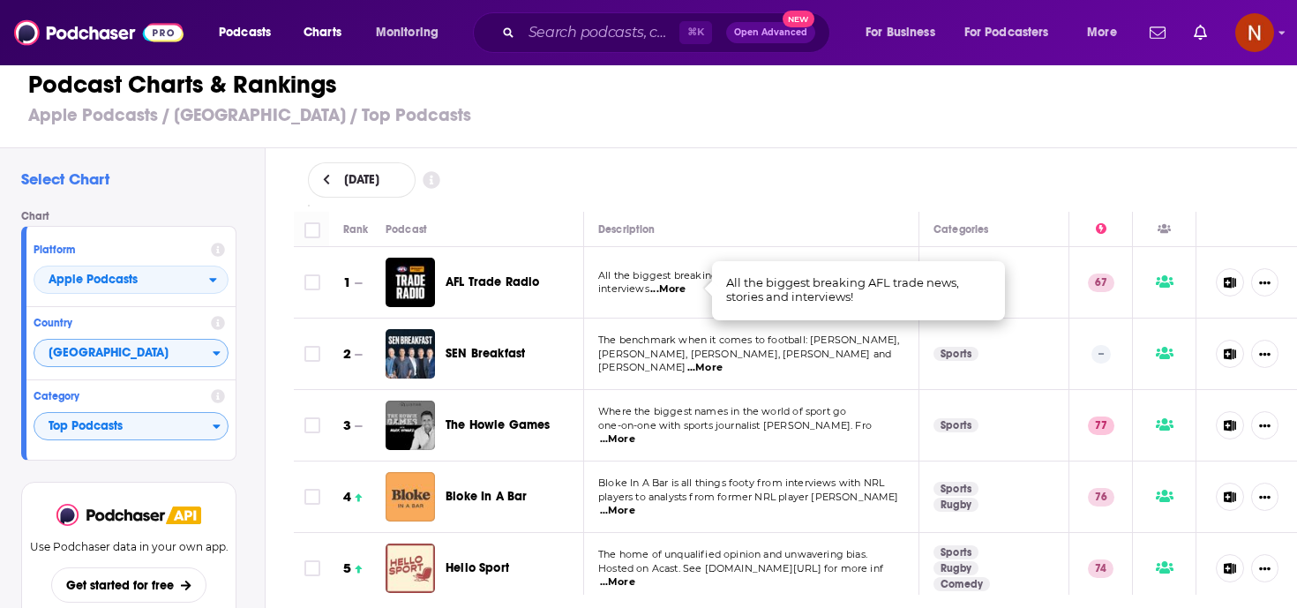
click at [650, 379] on td "The benchmark when it comes to football: Garry Lyon, Nathan Buckley, Tim Watson…" at bounding box center [751, 353] width 335 height 71
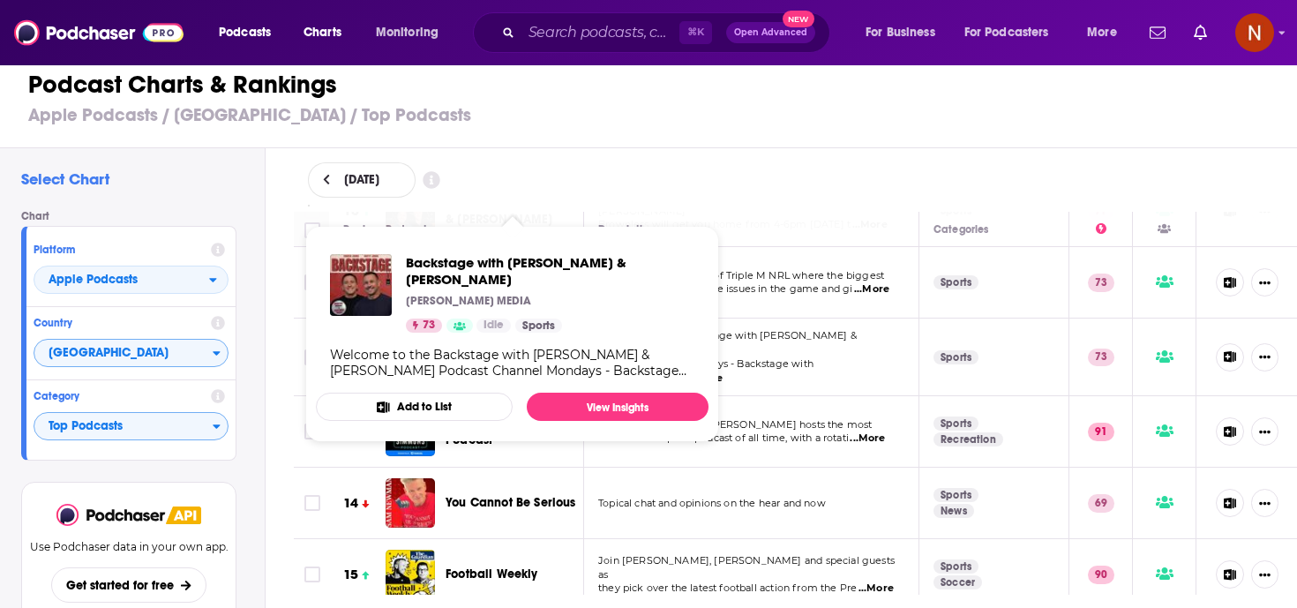
scroll to position [939, 0]
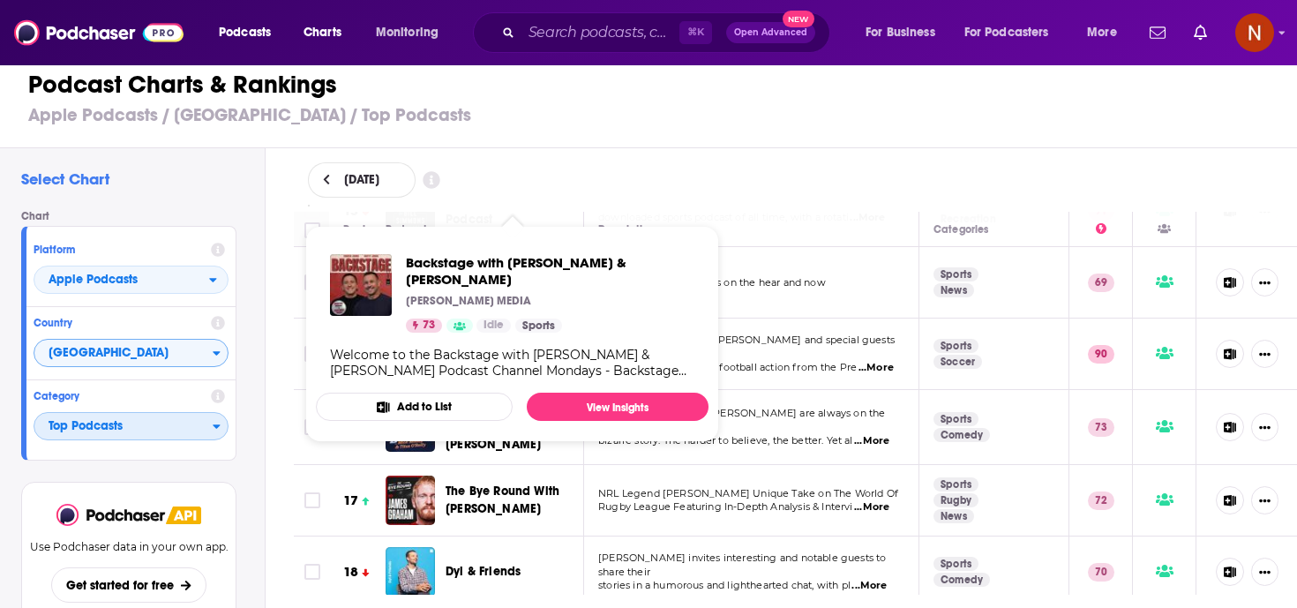
click at [135, 437] on span "Top Podcasts" at bounding box center [123, 427] width 178 height 30
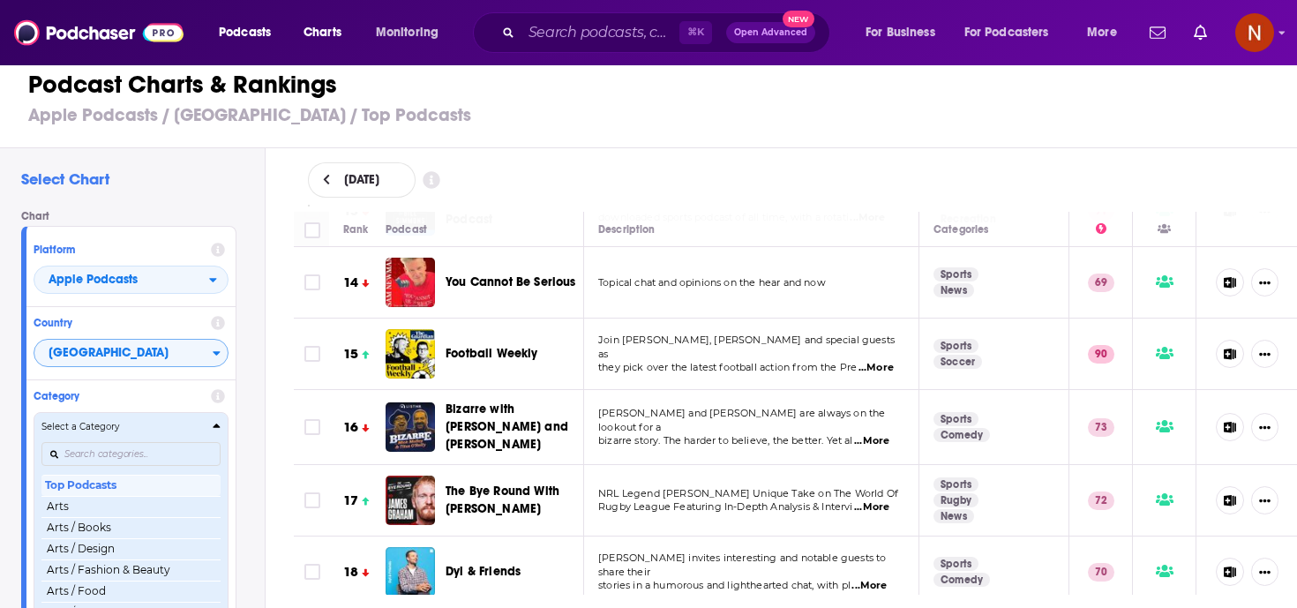
scroll to position [0, 0]
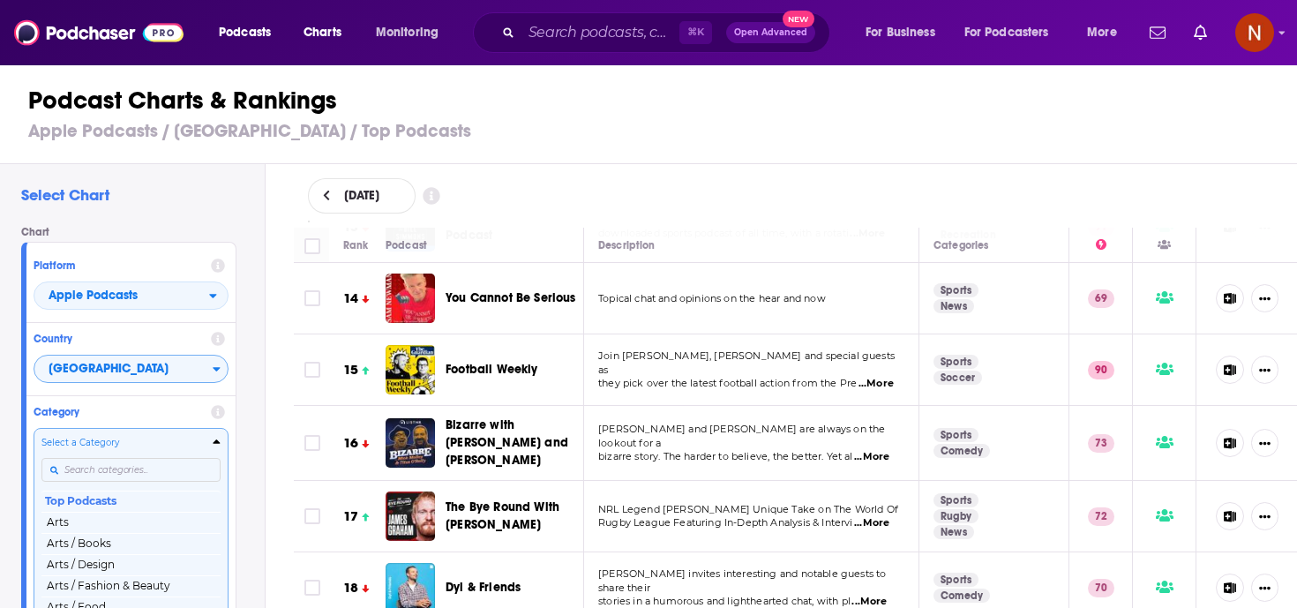
click at [132, 470] on div "Categories" at bounding box center [130, 470] width 179 height 41
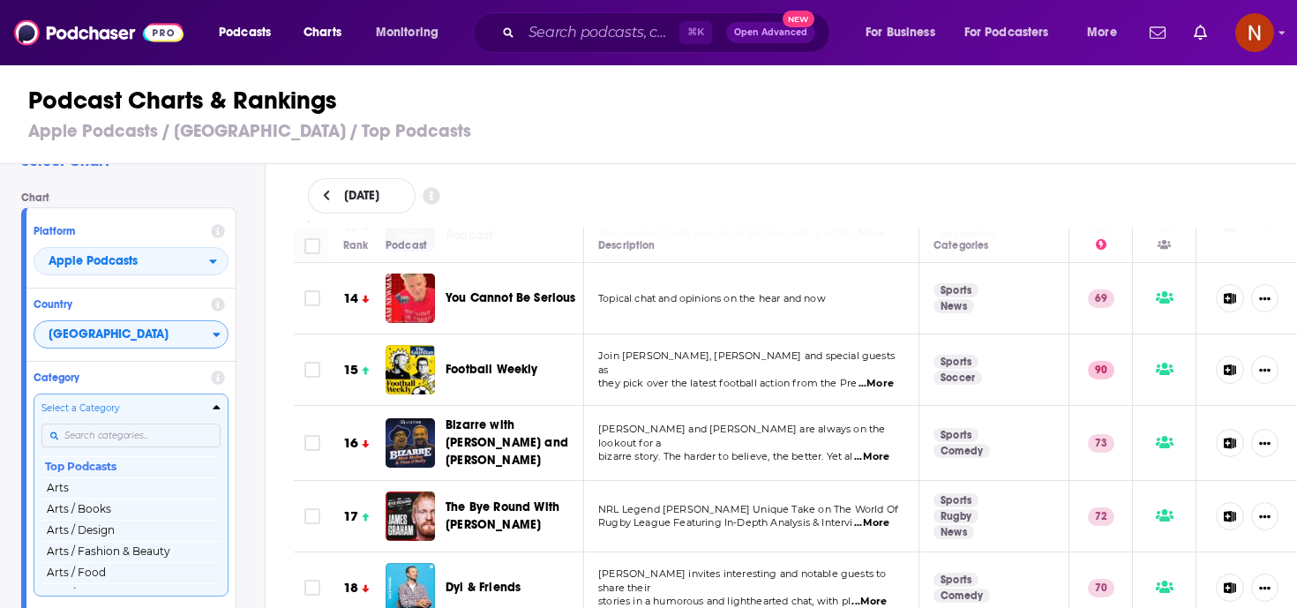
scroll to position [34, 0]
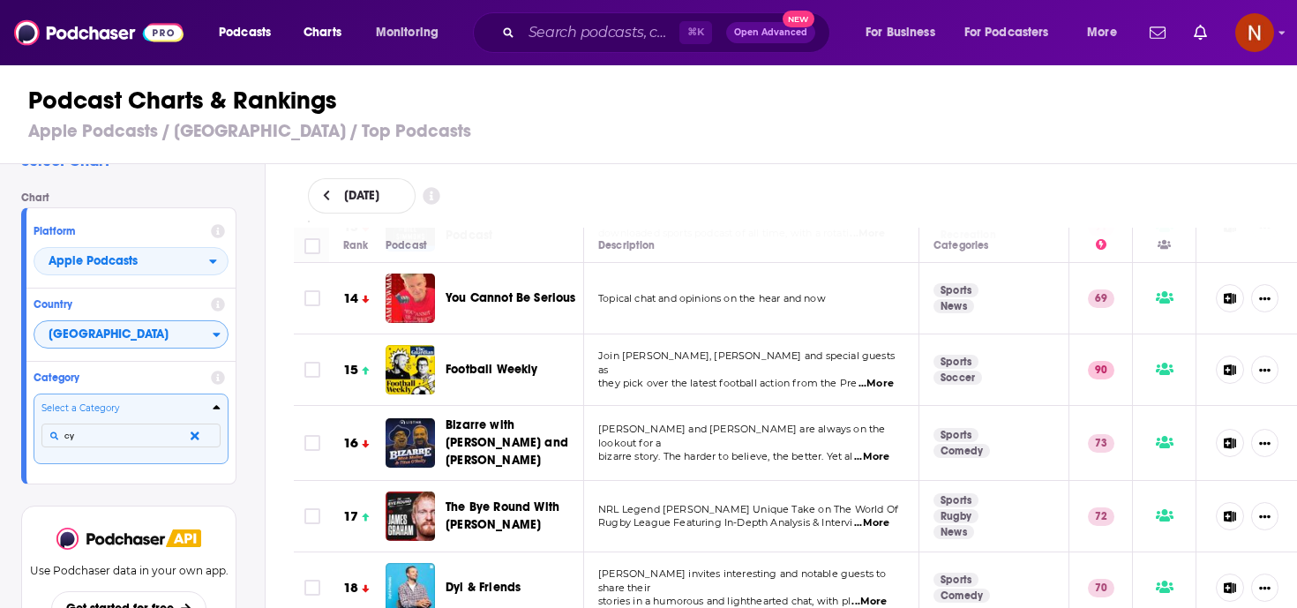
type input "c"
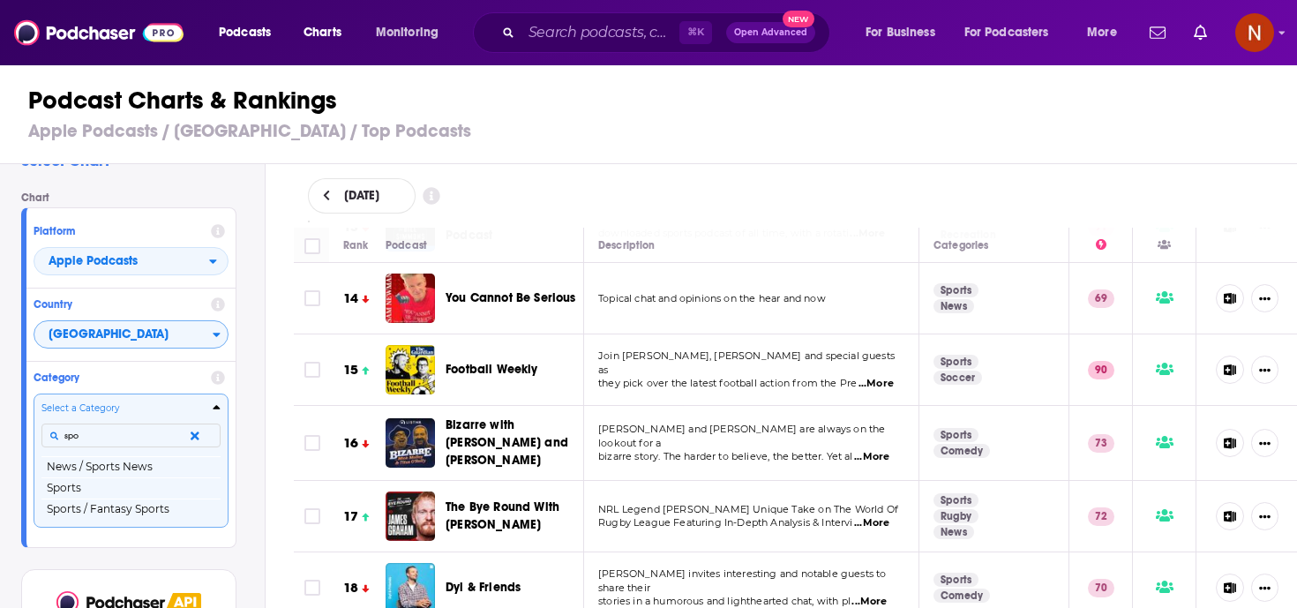
click at [148, 440] on input "spo" at bounding box center [130, 435] width 179 height 24
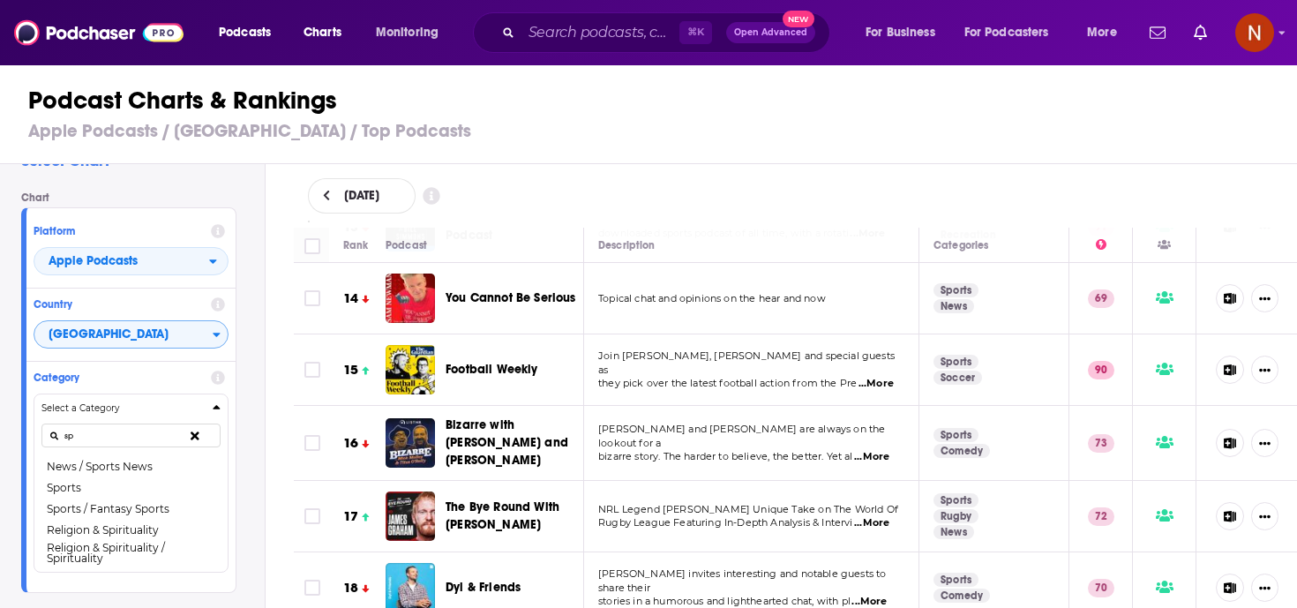
type input "sp"
click at [541, 27] on input "Search podcasts, credits, & more..." at bounding box center [600, 33] width 158 height 28
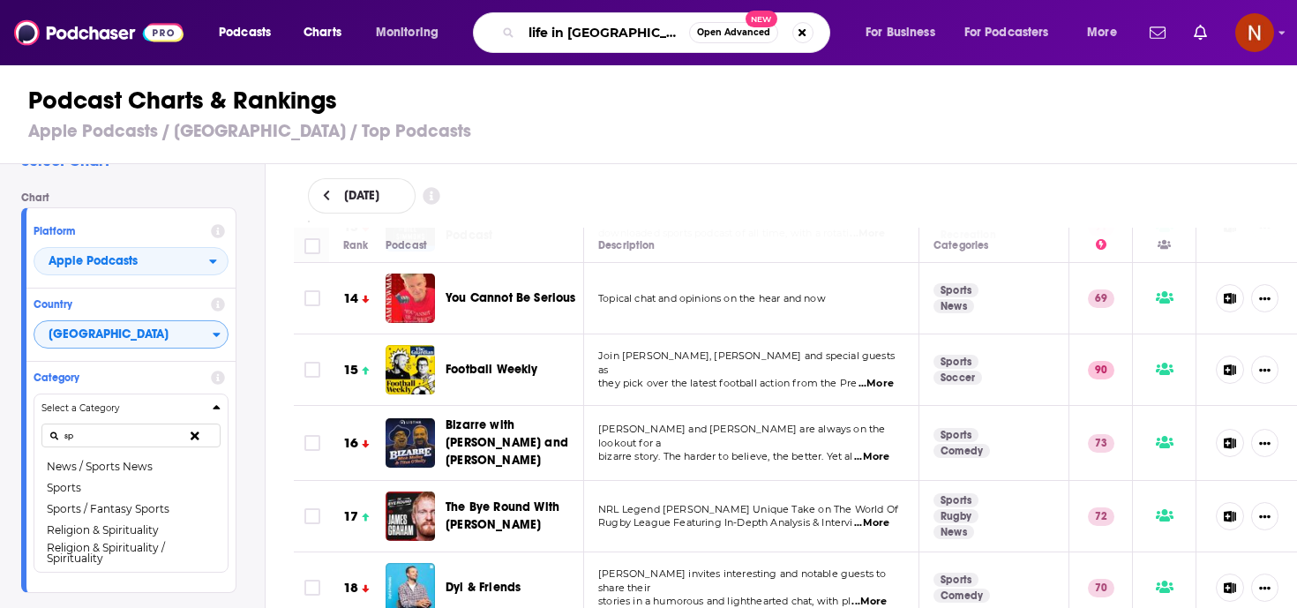
type input "life in peloton"
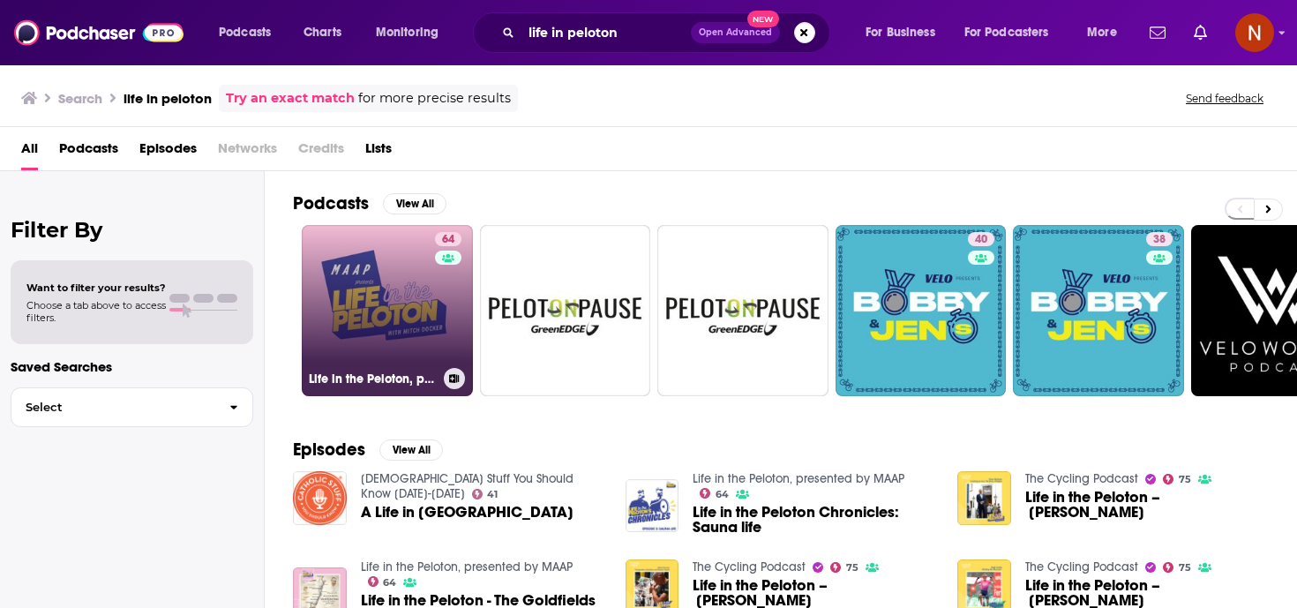
click at [345, 374] on h3 "Life in the Peloton, presented by MAAP" at bounding box center [373, 378] width 128 height 15
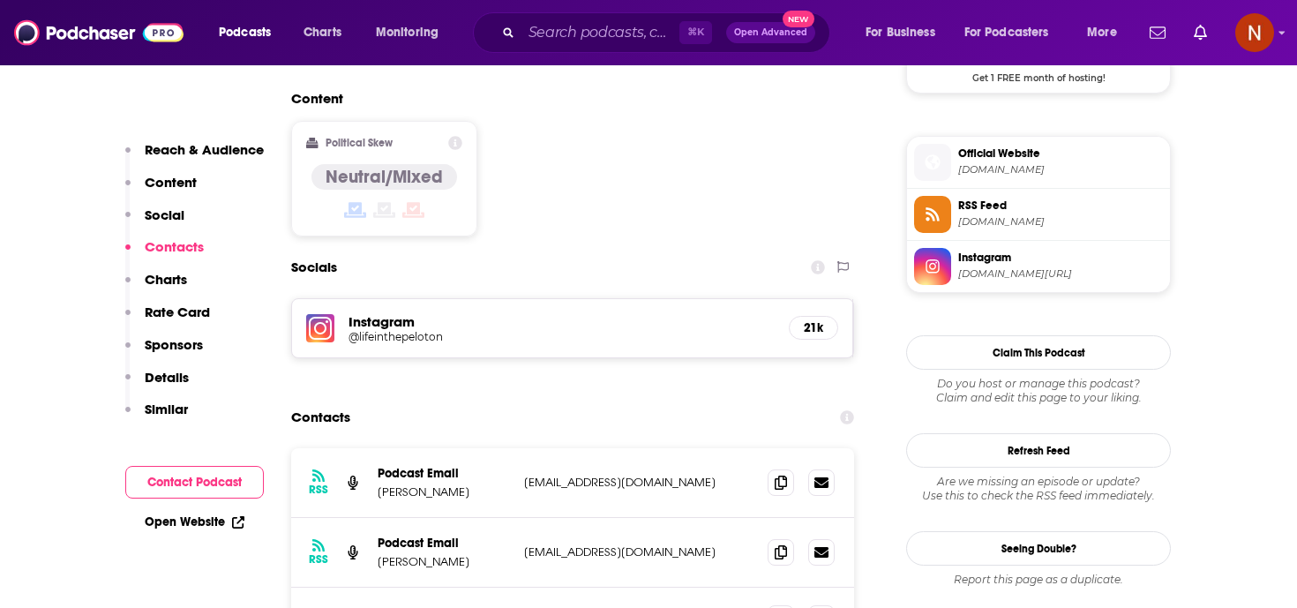
scroll to position [1382, 0]
click at [784, 474] on icon at bounding box center [780, 481] width 12 height 14
click at [781, 543] on icon at bounding box center [780, 550] width 12 height 14
click at [774, 603] on span at bounding box center [780, 616] width 26 height 26
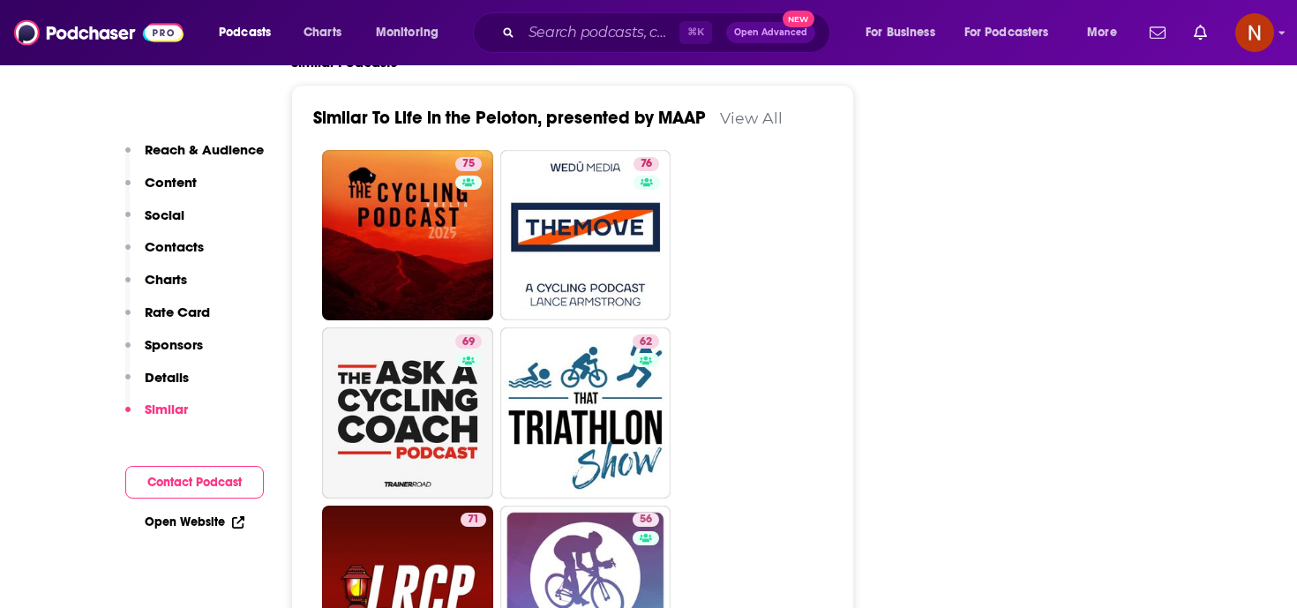
scroll to position [3556, 0]
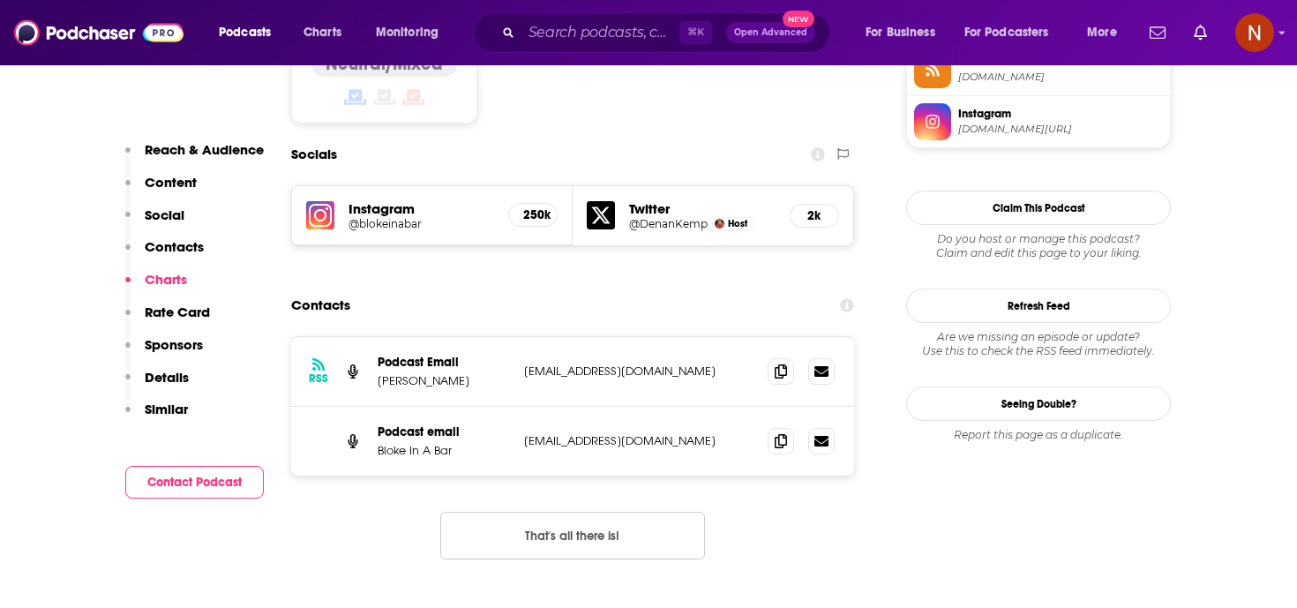
scroll to position [1408, 0]
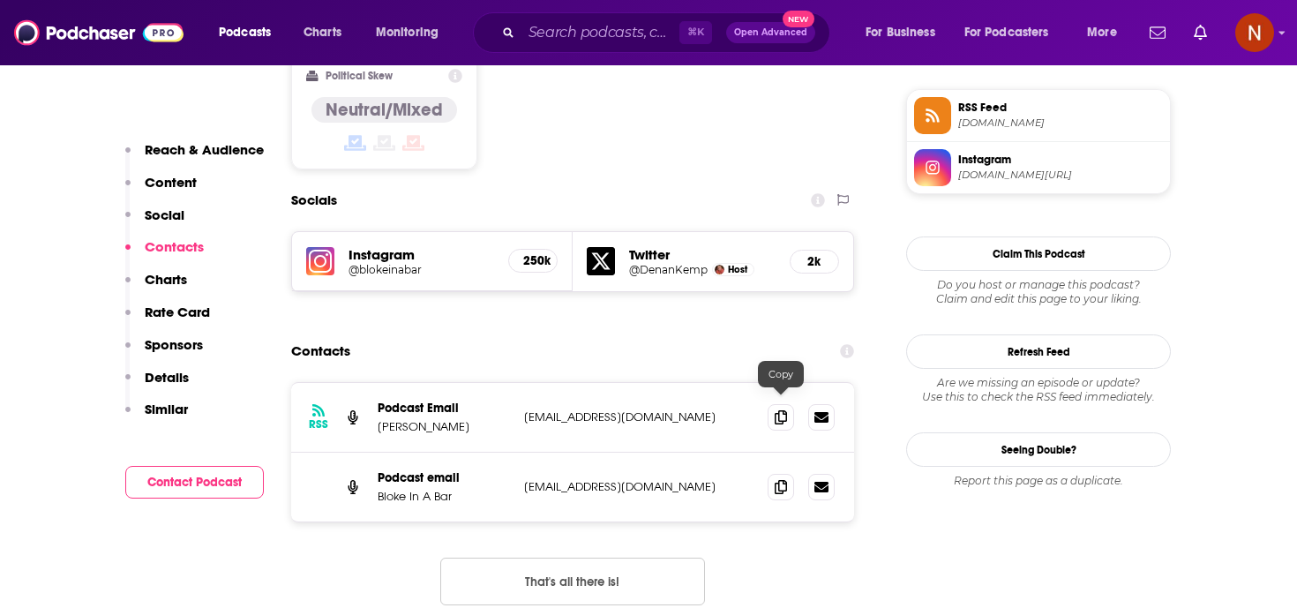
click at [781, 474] on span at bounding box center [780, 487] width 26 height 26
click at [788, 403] on span at bounding box center [780, 416] width 26 height 26
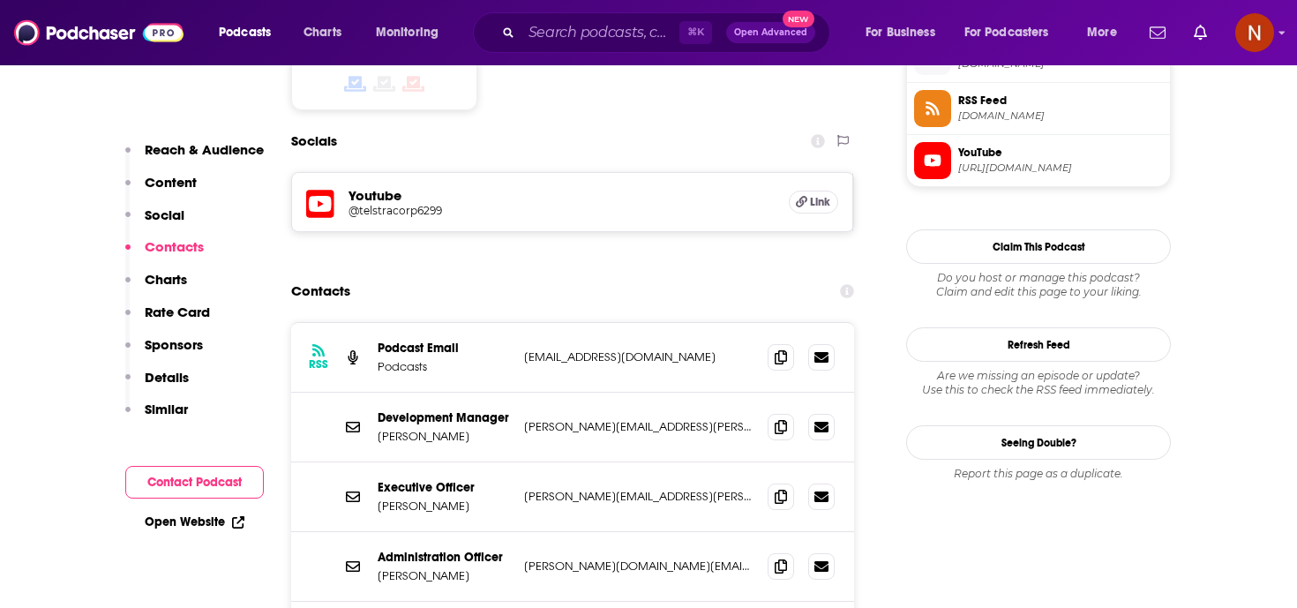
scroll to position [1515, 0]
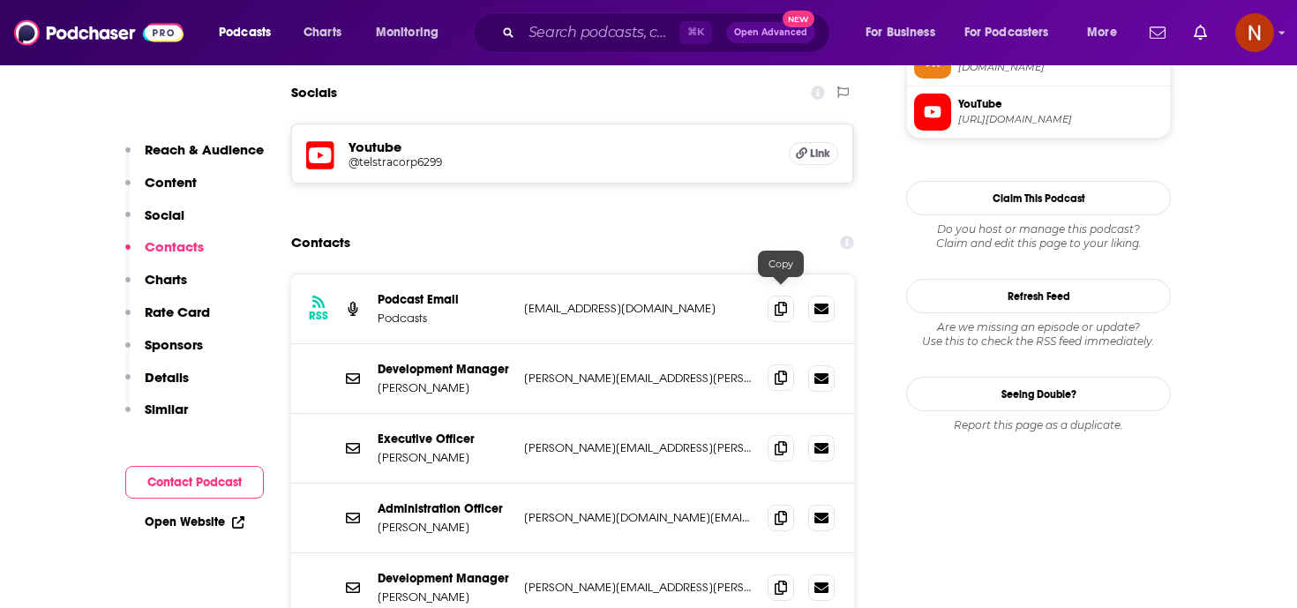
click at [772, 364] on span at bounding box center [780, 377] width 26 height 26
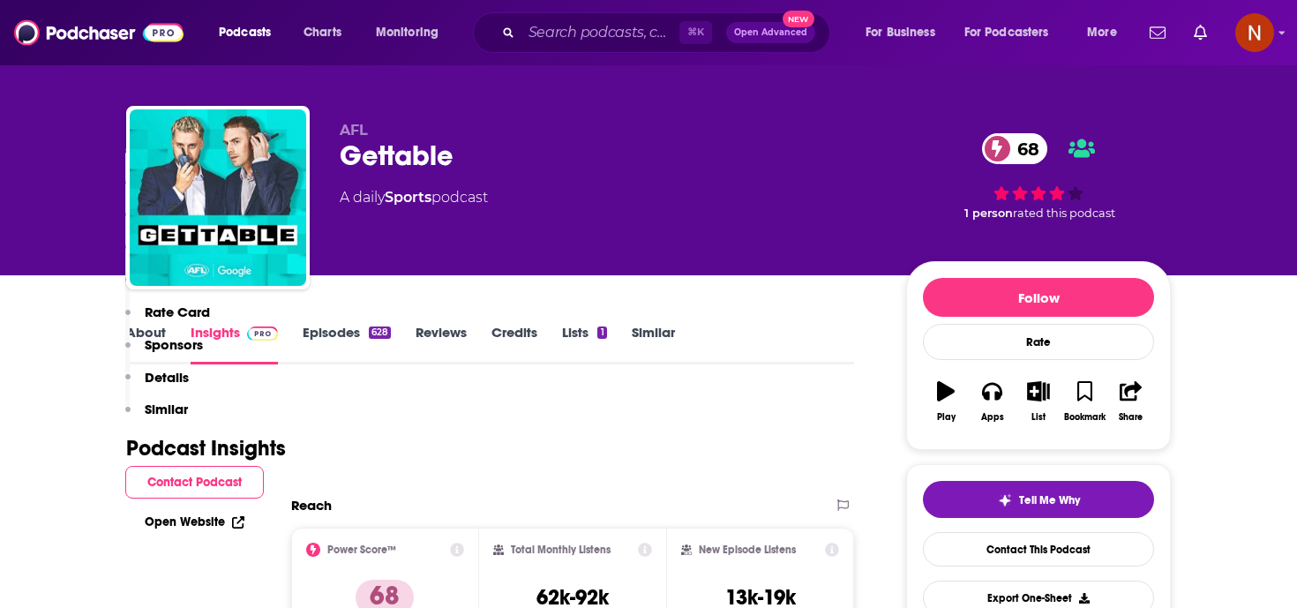
scroll to position [0, 0]
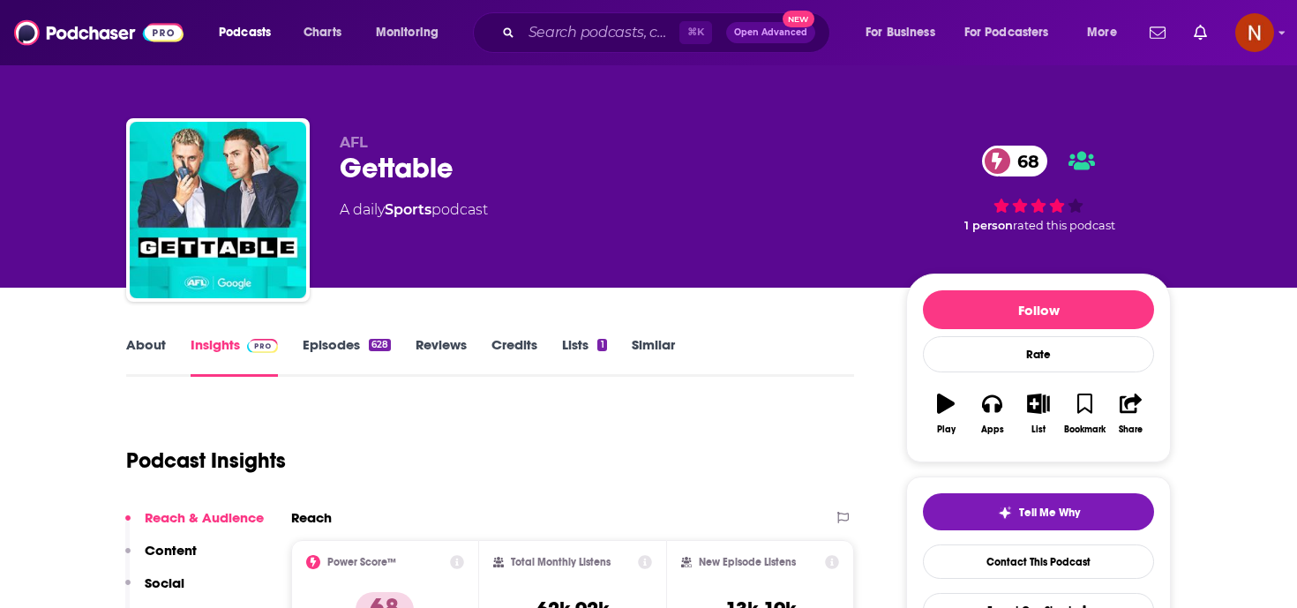
click at [389, 170] on div "Gettable 68" at bounding box center [609, 168] width 538 height 34
click at [389, 169] on div "Gettable 68" at bounding box center [609, 168] width 538 height 34
copy div "Gettable 68"
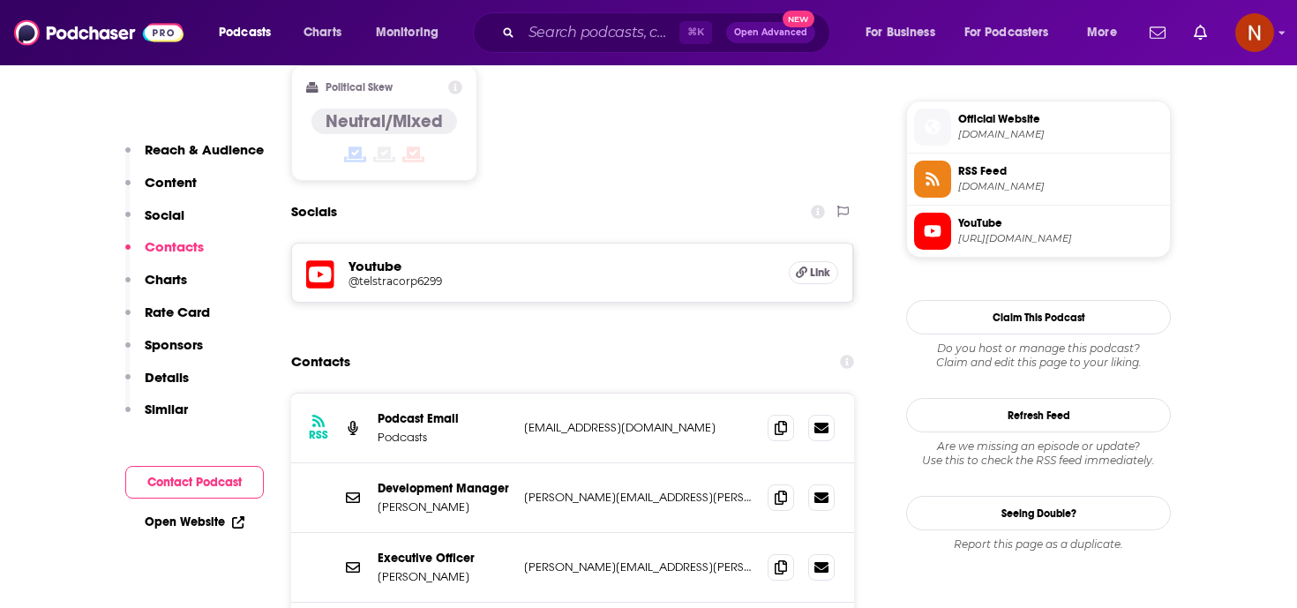
scroll to position [1526, 0]
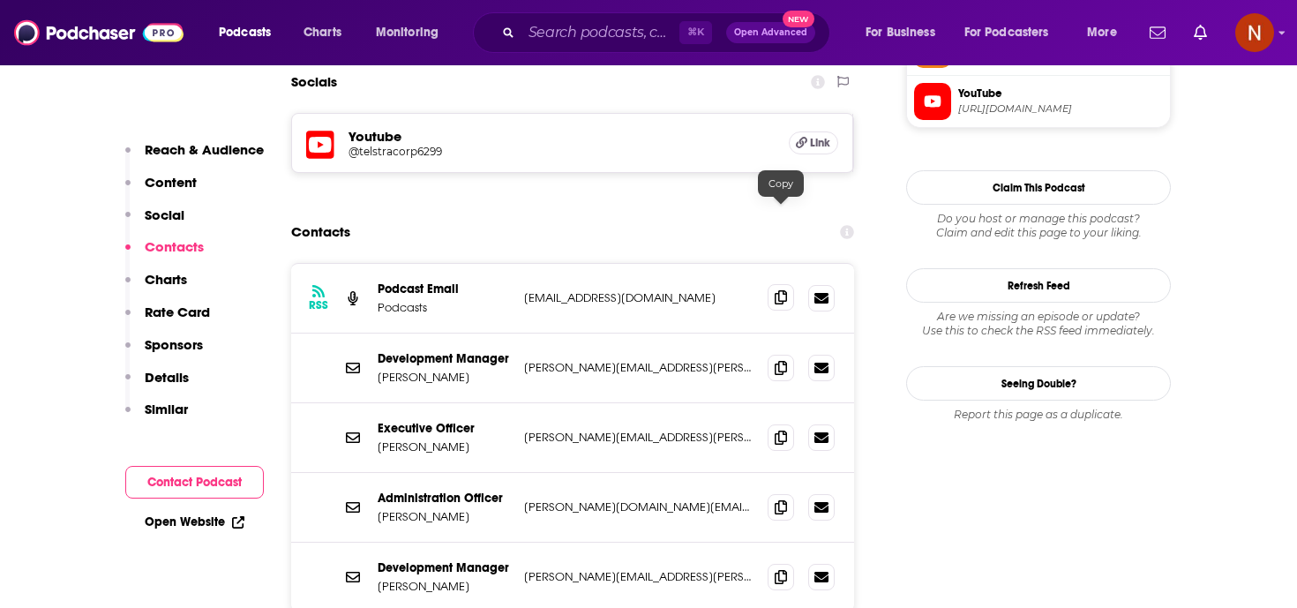
click at [778, 290] on icon at bounding box center [780, 297] width 12 height 14
click at [783, 360] on icon at bounding box center [780, 367] width 12 height 14
click at [781, 430] on icon at bounding box center [780, 437] width 12 height 14
click at [777, 499] on icon at bounding box center [780, 506] width 12 height 14
click at [791, 563] on span at bounding box center [780, 576] width 26 height 26
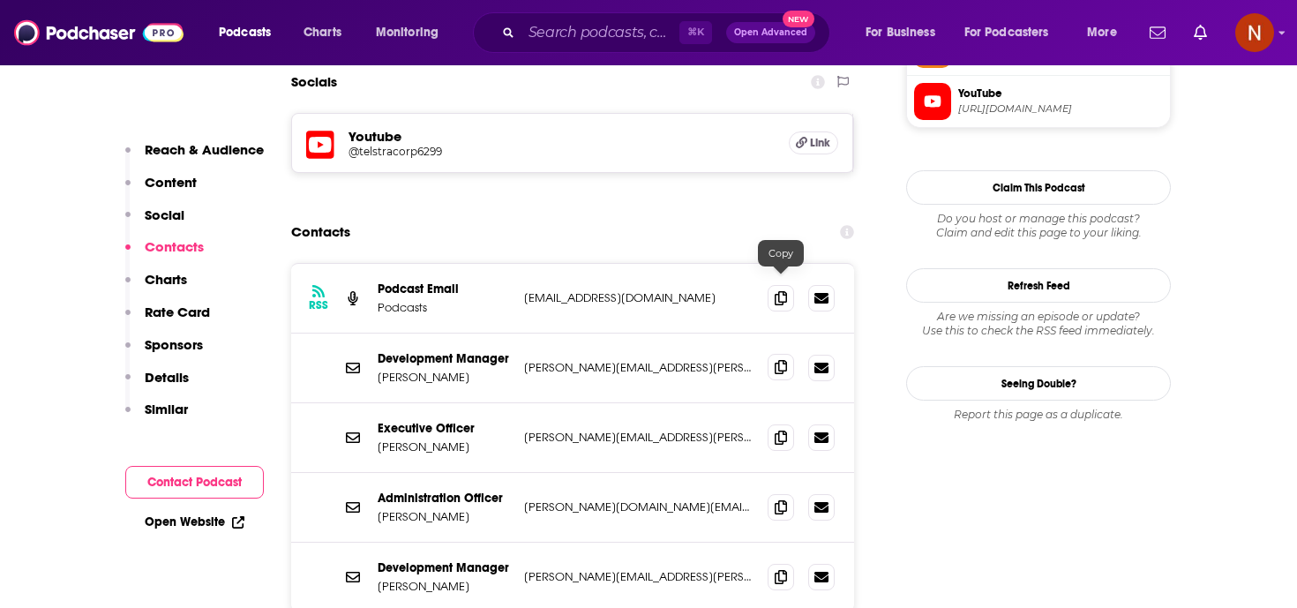
click at [786, 360] on icon at bounding box center [780, 367] width 12 height 14
click at [776, 430] on icon at bounding box center [780, 437] width 12 height 14
click at [779, 499] on icon at bounding box center [780, 506] width 12 height 14
click at [780, 569] on icon at bounding box center [780, 576] width 12 height 14
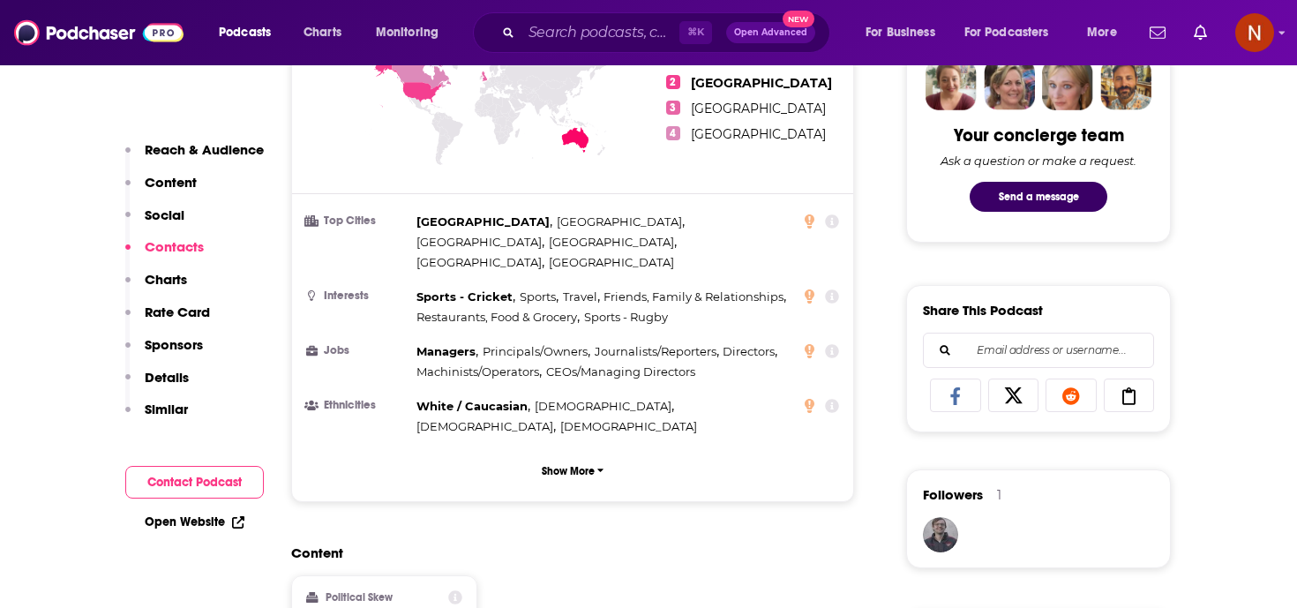
scroll to position [0, 0]
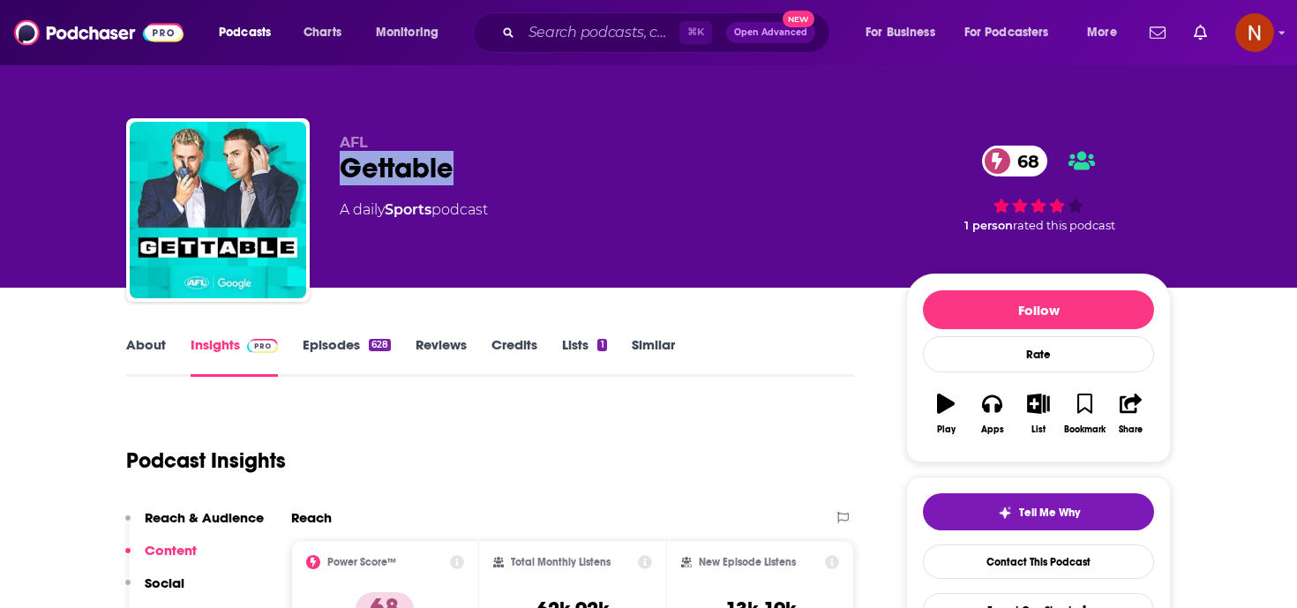
drag, startPoint x: 477, startPoint y: 174, endPoint x: 326, endPoint y: 173, distance: 150.8
click at [326, 173] on div "AFL Gettable 68 A daily Sports podcast 68 1 person rated this podcast" at bounding box center [648, 213] width 1044 height 191
copy h2 "Gettable"
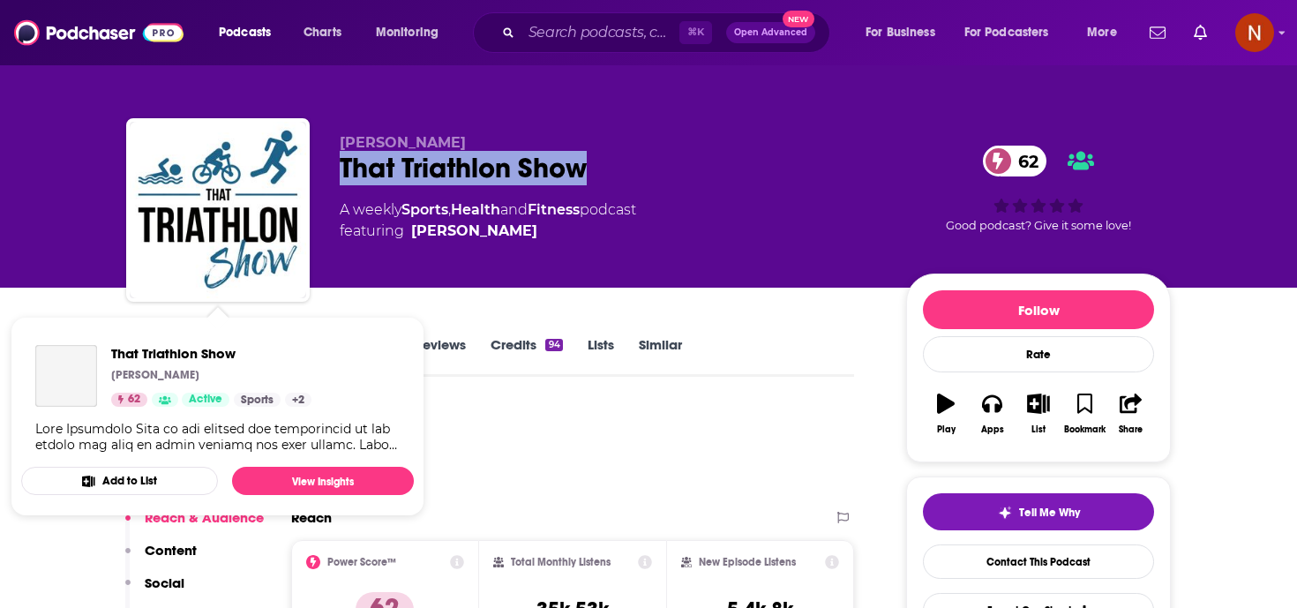
drag, startPoint x: 616, startPoint y: 164, endPoint x: 321, endPoint y: 174, distance: 294.8
click at [321, 174] on div "Mikael Eriksson That Triathlon Show 62 A weekly Sports , Health and Fitness pod…" at bounding box center [648, 213] width 1044 height 191
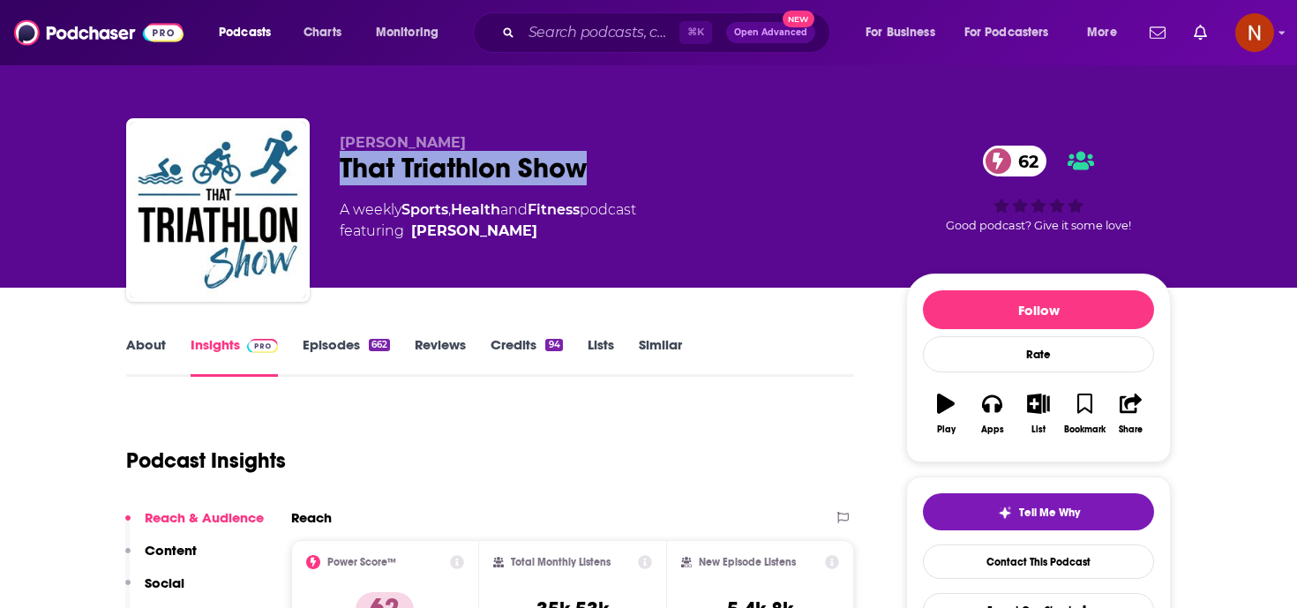
copy h2 "That Triathlon Show"
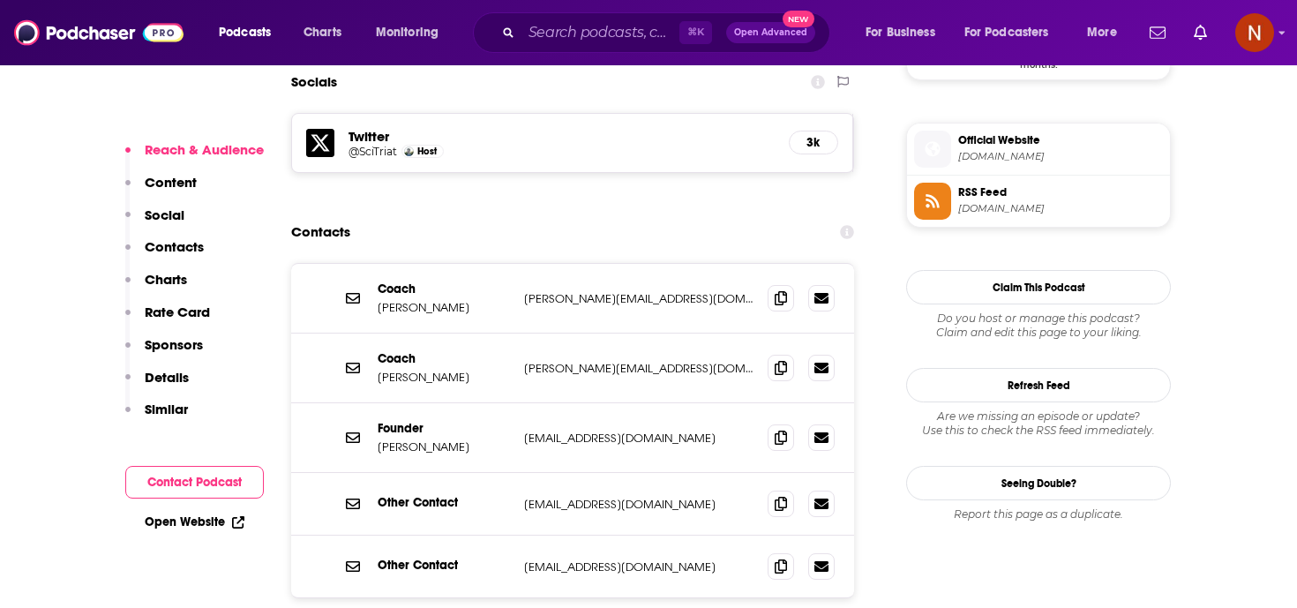
scroll to position [1542, 0]
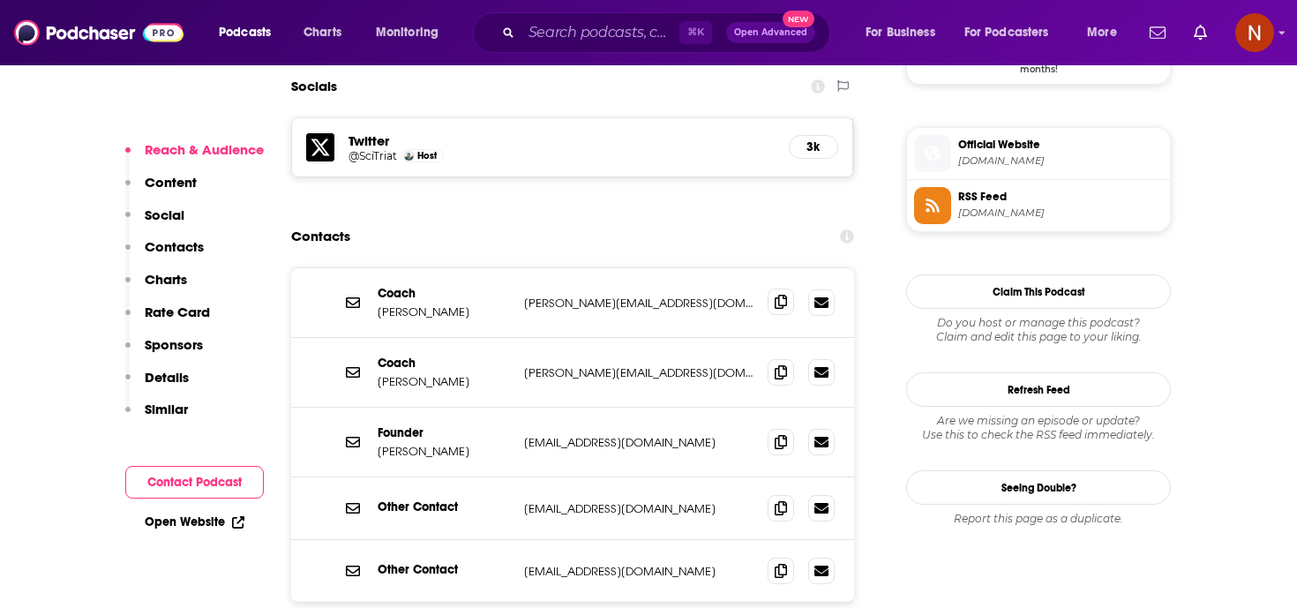
click at [776, 295] on icon at bounding box center [780, 302] width 12 height 14
click at [781, 364] on icon at bounding box center [780, 371] width 12 height 14
click at [774, 434] on icon at bounding box center [780, 441] width 12 height 14
click at [785, 494] on span at bounding box center [780, 507] width 26 height 26
click at [775, 563] on icon at bounding box center [780, 570] width 12 height 14
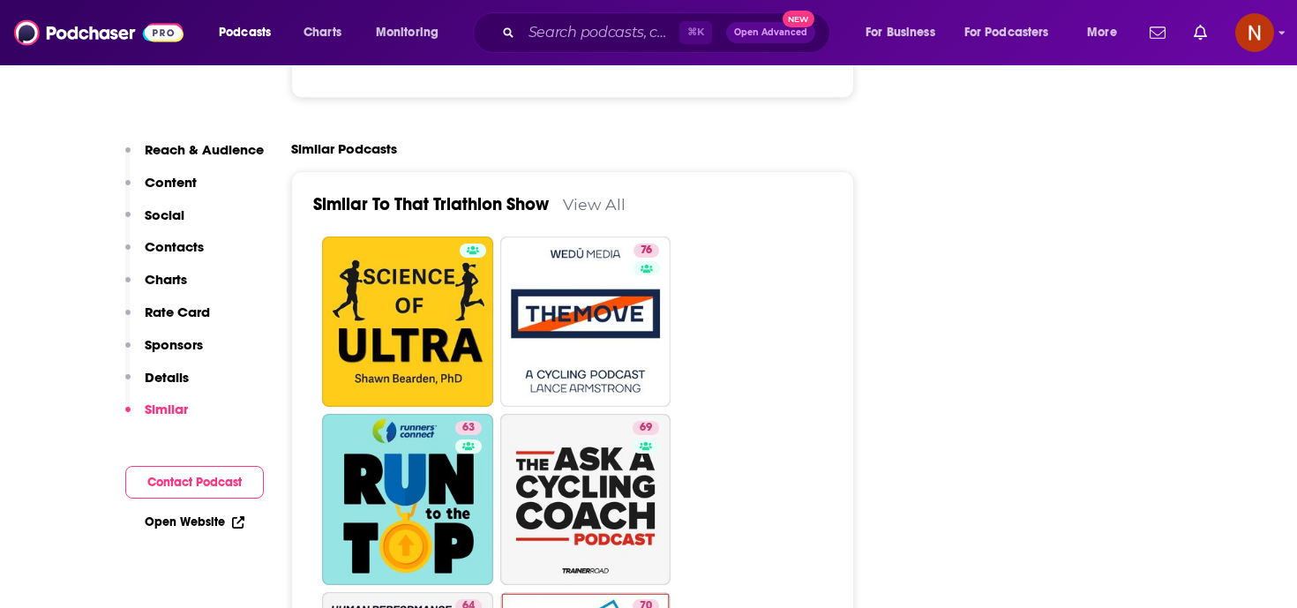
scroll to position [3686, 0]
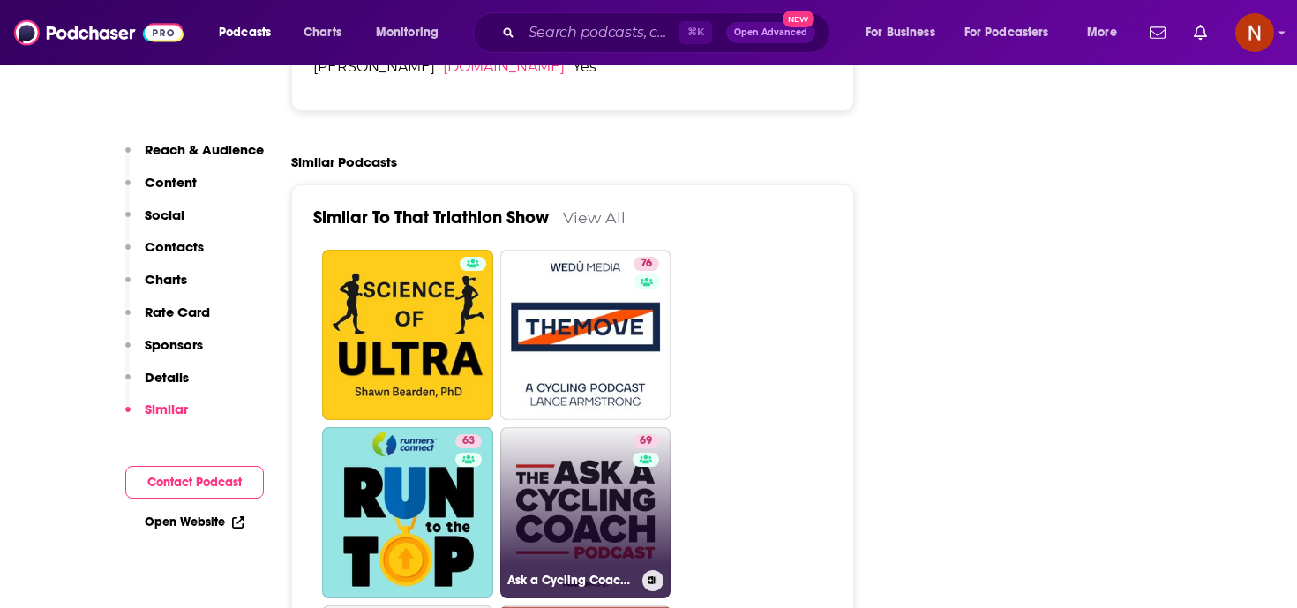
click at [562, 572] on h3 "Ask a Cycling Coach Podcast - Presented by TrainerRoad" at bounding box center [571, 579] width 128 height 15
type input "https://www.podchaser.com/podcasts/ask-a-cycling-coach-podcast-pr-76942"
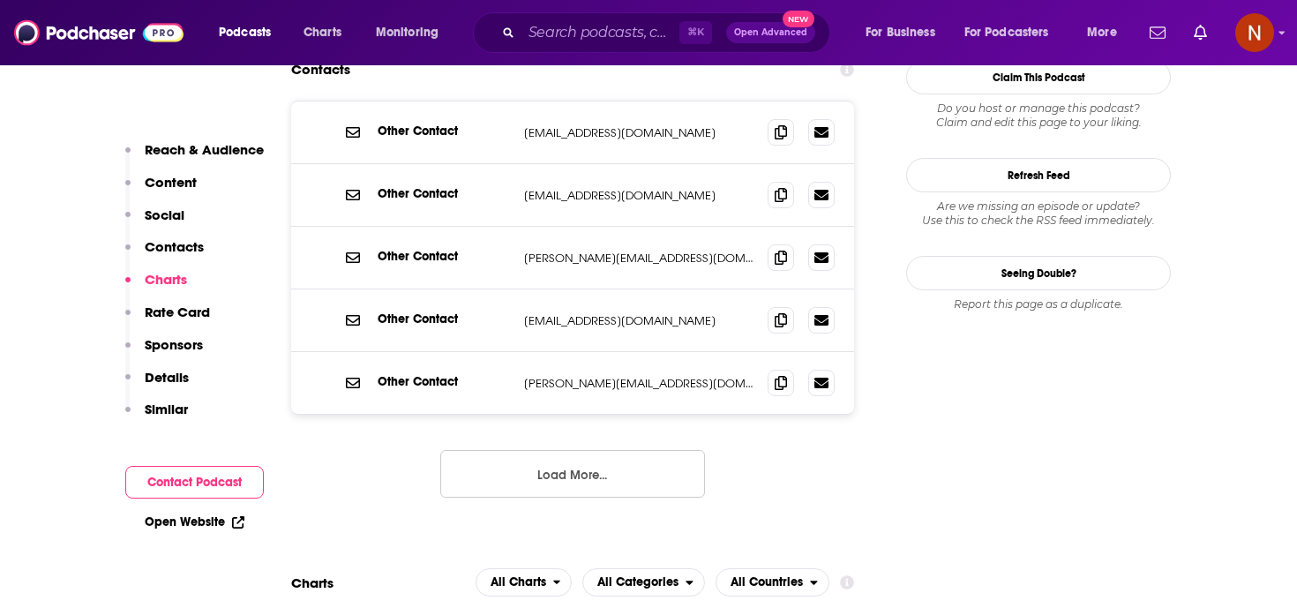
scroll to position [1635, 0]
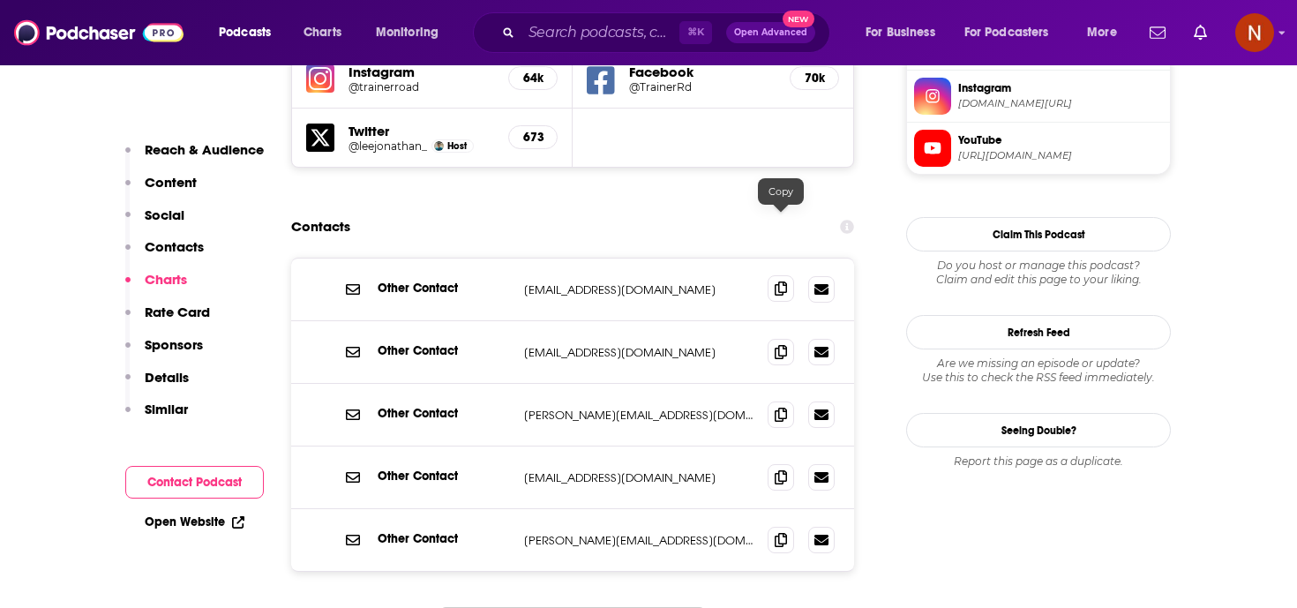
click at [782, 281] on icon at bounding box center [780, 288] width 12 height 14
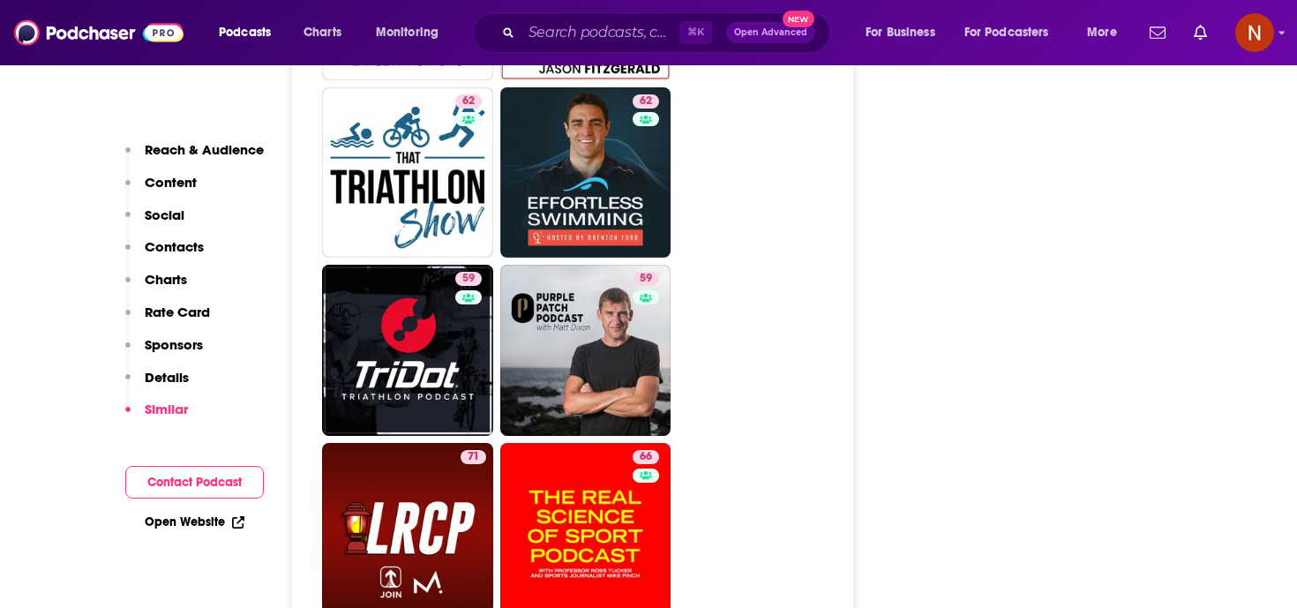
scroll to position [4285, 0]
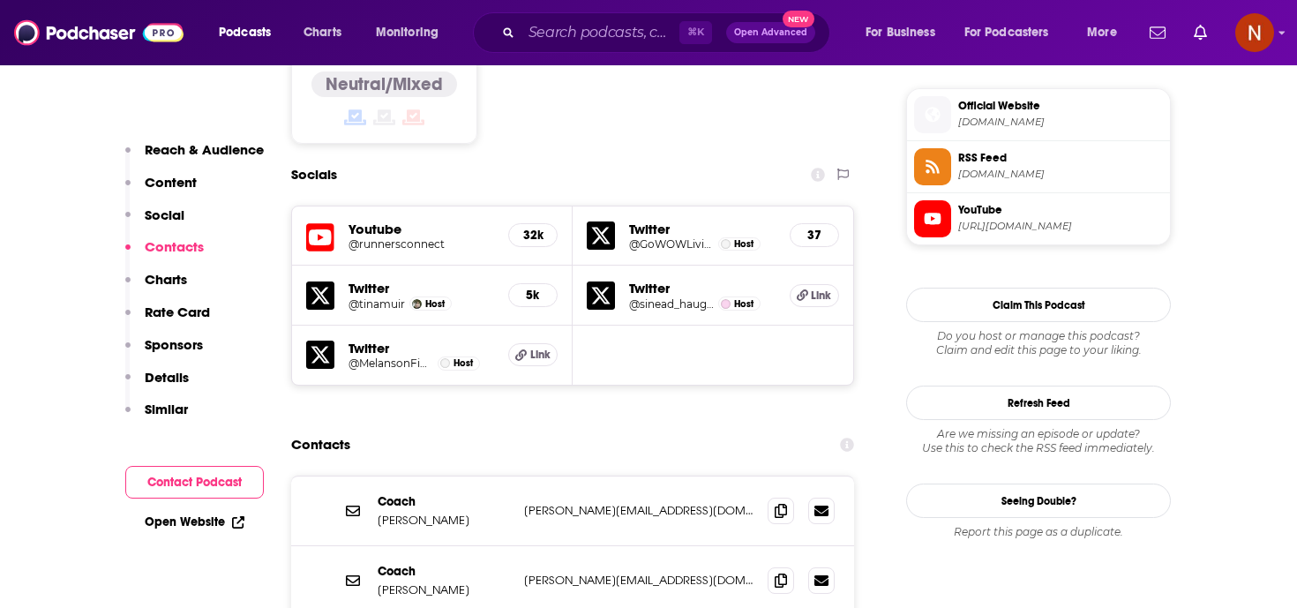
scroll to position [1716, 0]
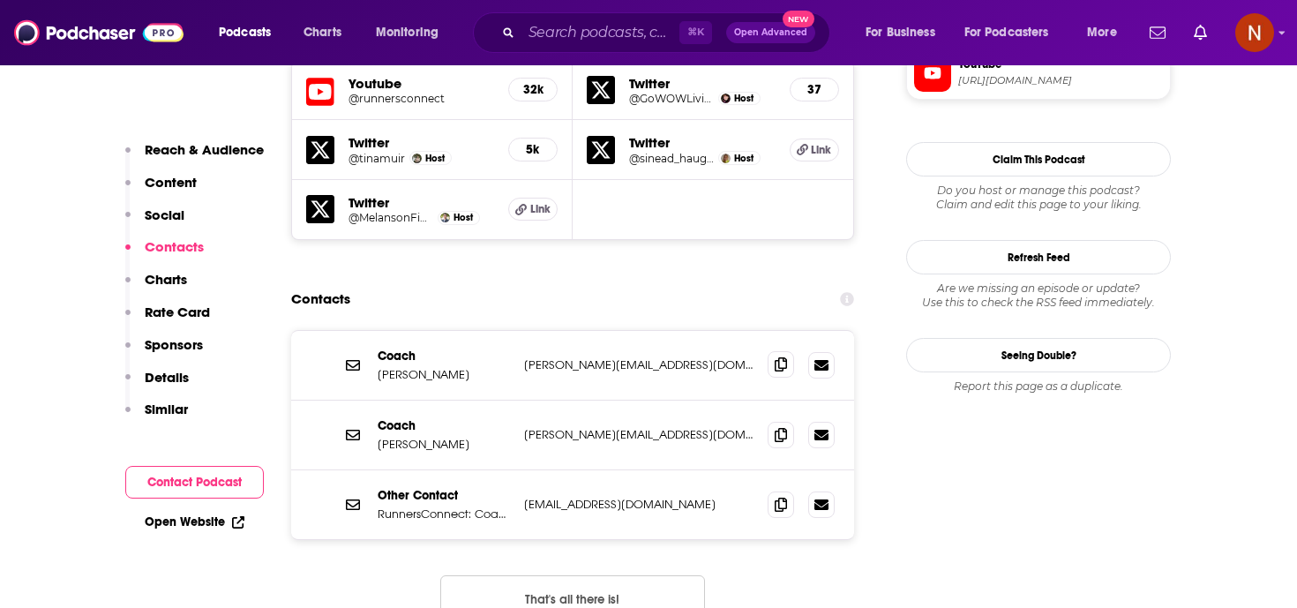
click at [774, 351] on span at bounding box center [780, 364] width 26 height 26
click at [783, 427] on icon at bounding box center [780, 434] width 12 height 14
click at [779, 497] on icon at bounding box center [780, 504] width 12 height 14
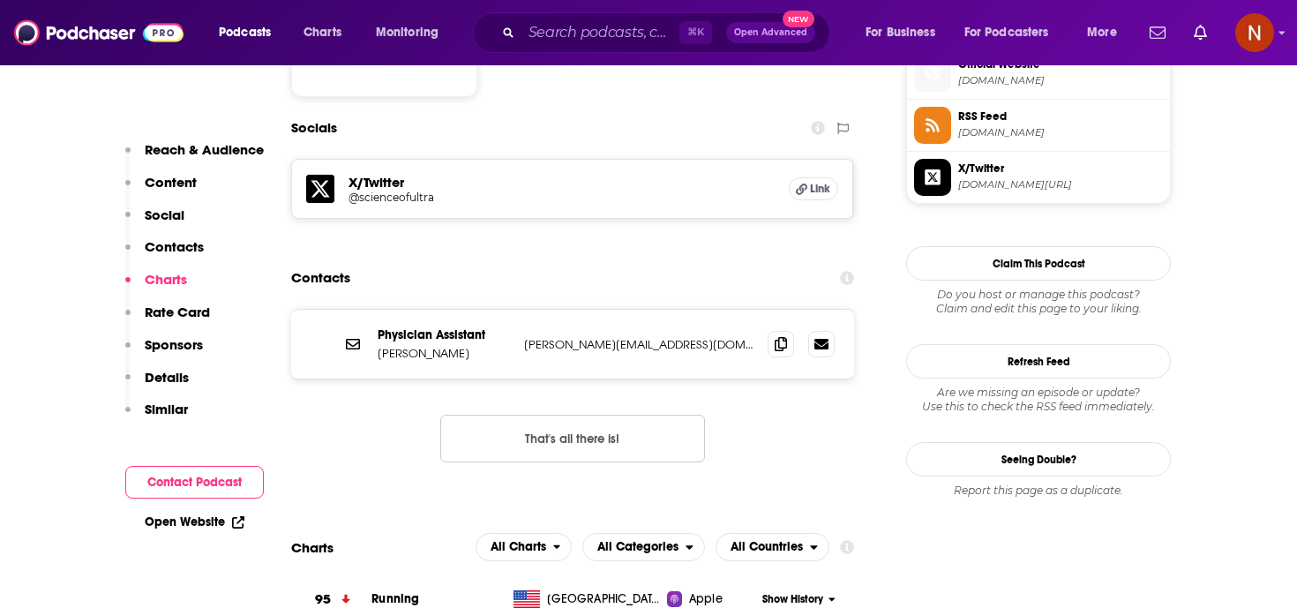
scroll to position [1611, 0]
click at [780, 337] on icon at bounding box center [780, 344] width 12 height 14
